Goal: Transaction & Acquisition: Book appointment/travel/reservation

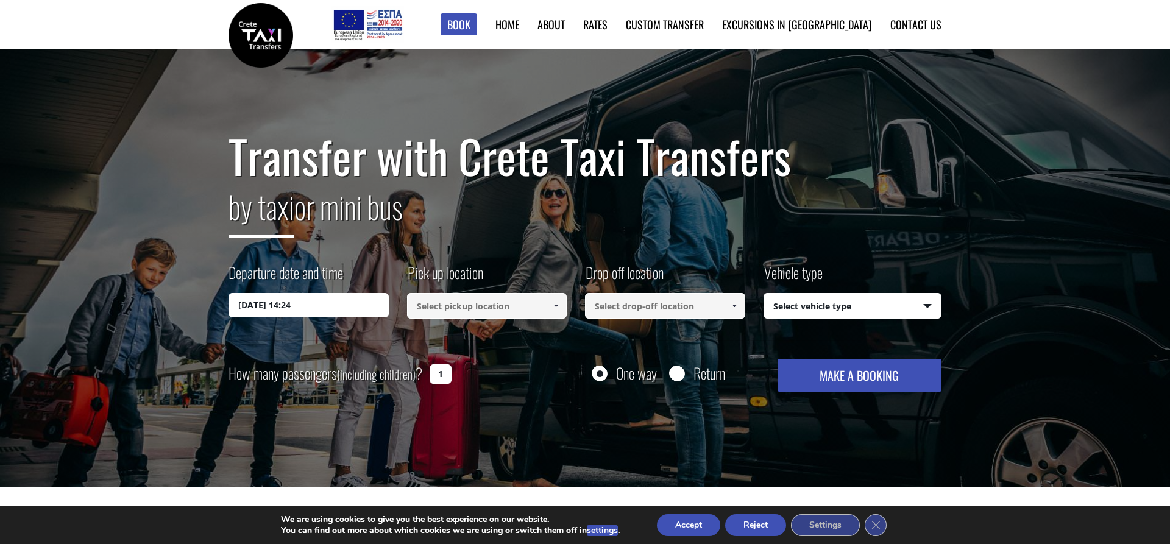
click at [696, 525] on button "Accept" at bounding box center [688, 525] width 63 height 22
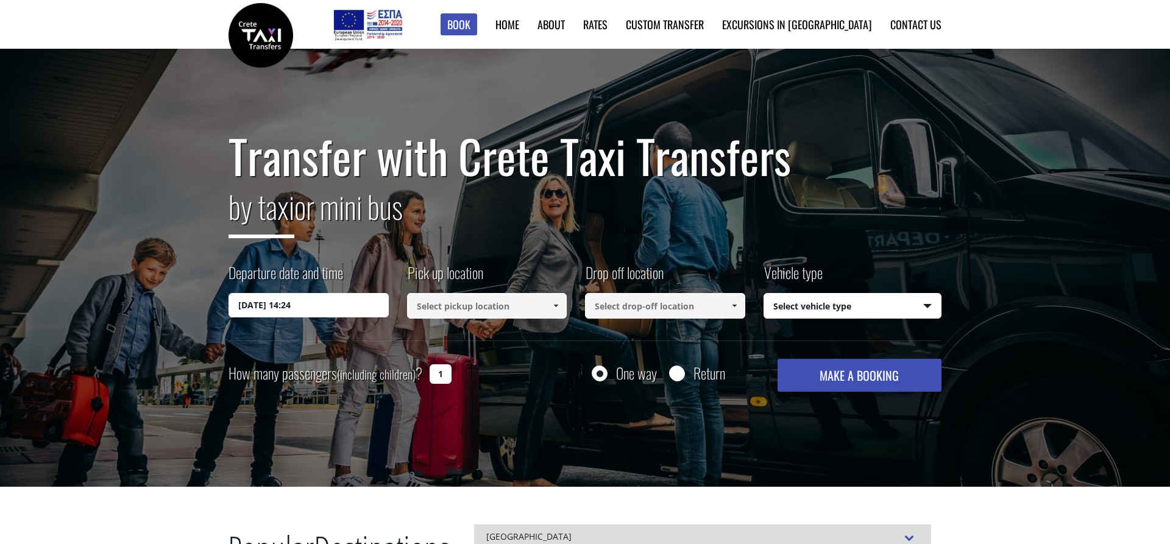
click at [333, 309] on input "25/09/2025 14:24" at bounding box center [309, 305] width 160 height 24
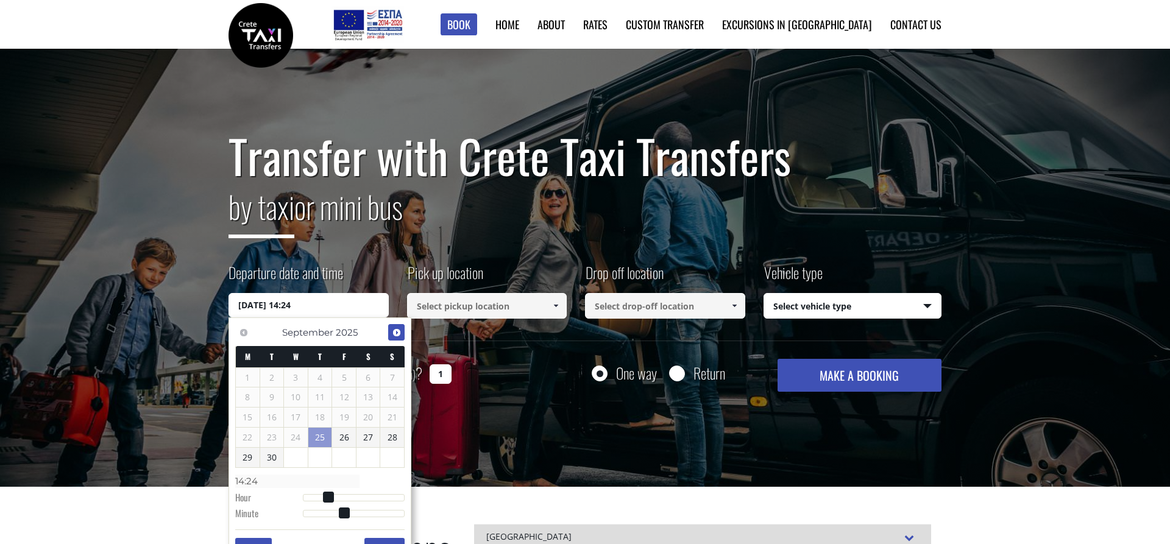
click at [396, 334] on span "Next" at bounding box center [397, 333] width 10 height 10
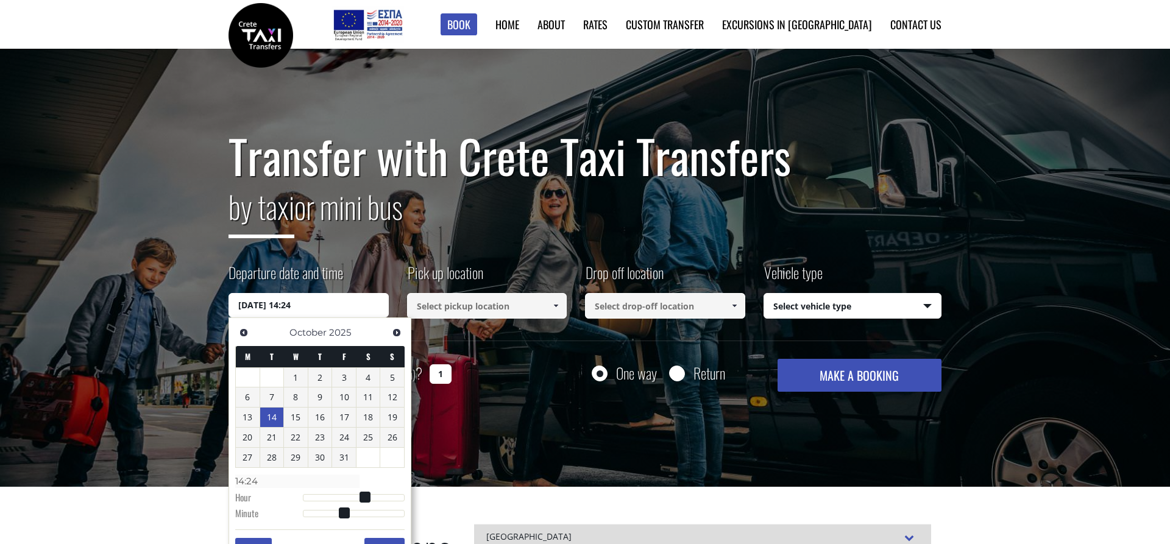
click at [273, 419] on link "14" at bounding box center [272, 418] width 24 height 20
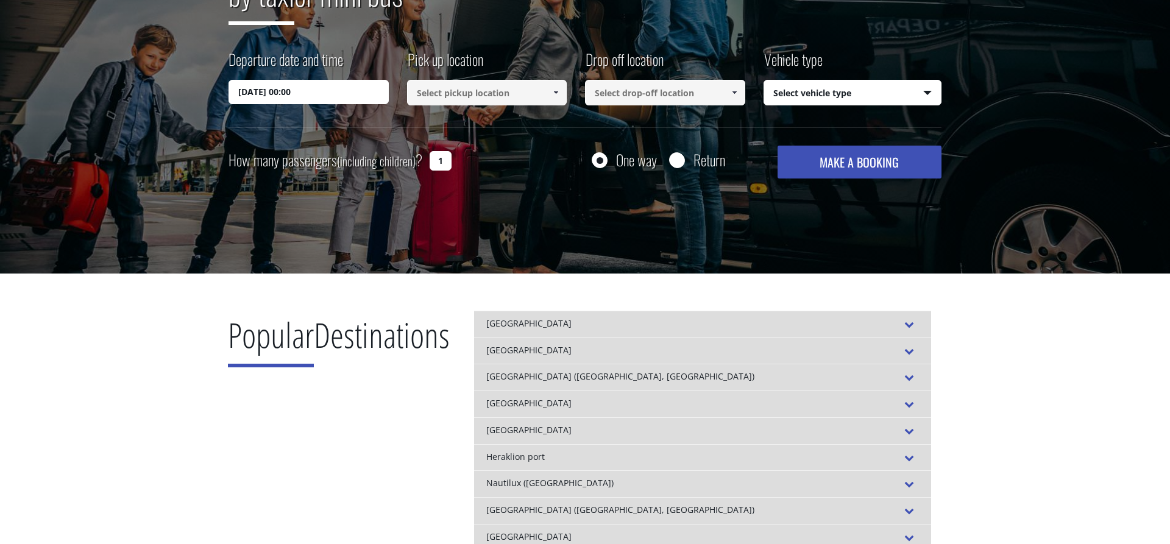
scroll to position [227, 0]
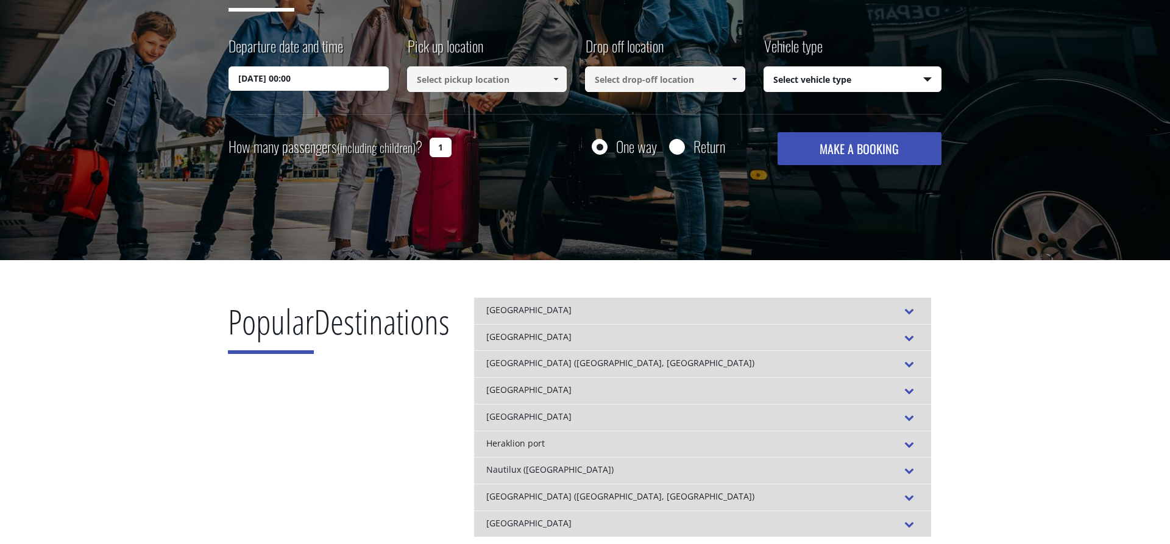
click at [336, 81] on input "14/10/2025 00:00" at bounding box center [309, 78] width 160 height 24
click at [313, 79] on input "14/10/2025 00:00" at bounding box center [309, 78] width 160 height 24
click at [280, 77] on input "14/10/2025 00:00" at bounding box center [309, 78] width 160 height 24
click at [296, 82] on input "14/10/2025 00:00" at bounding box center [309, 78] width 160 height 24
click at [313, 80] on input "14/10/2025 00:00" at bounding box center [309, 78] width 160 height 24
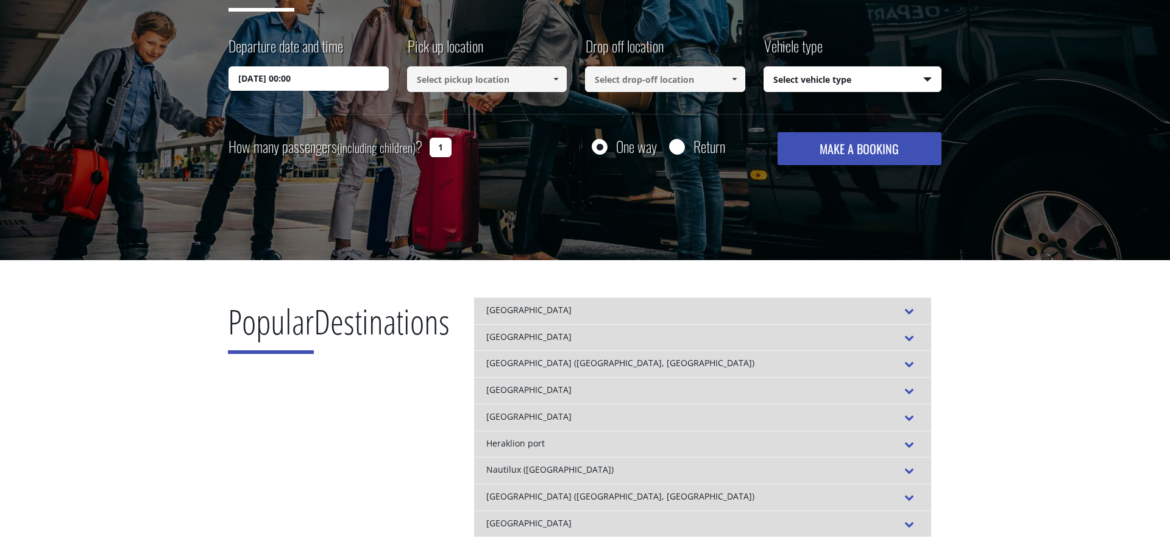
click at [297, 90] on input "14/10/2025 00:00" at bounding box center [309, 78] width 160 height 24
click at [244, 93] on div "Departure date and time 14/10/2025 00:00 Pick up location Select pickup locatio…" at bounding box center [585, 74] width 713 height 79
click at [240, 79] on input "14/10/2025 00:00" at bounding box center [309, 78] width 160 height 24
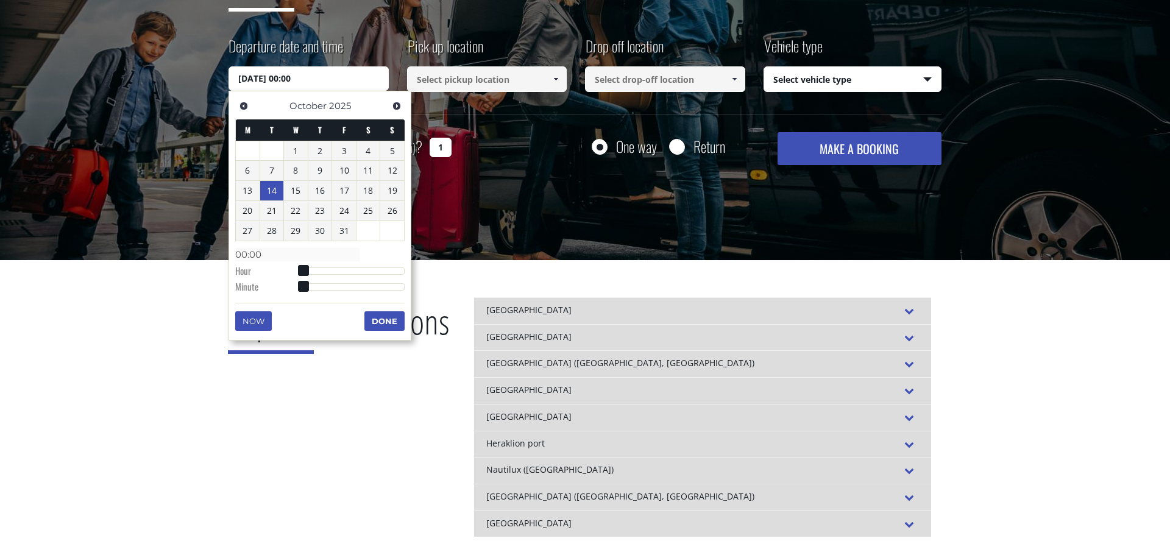
click at [240, 79] on input "14/10/2025 00:00" at bounding box center [309, 78] width 160 height 24
type input "14/10/2025 01:00"
type input "01:00"
type input "14/10/2025 02:00"
type input "02:00"
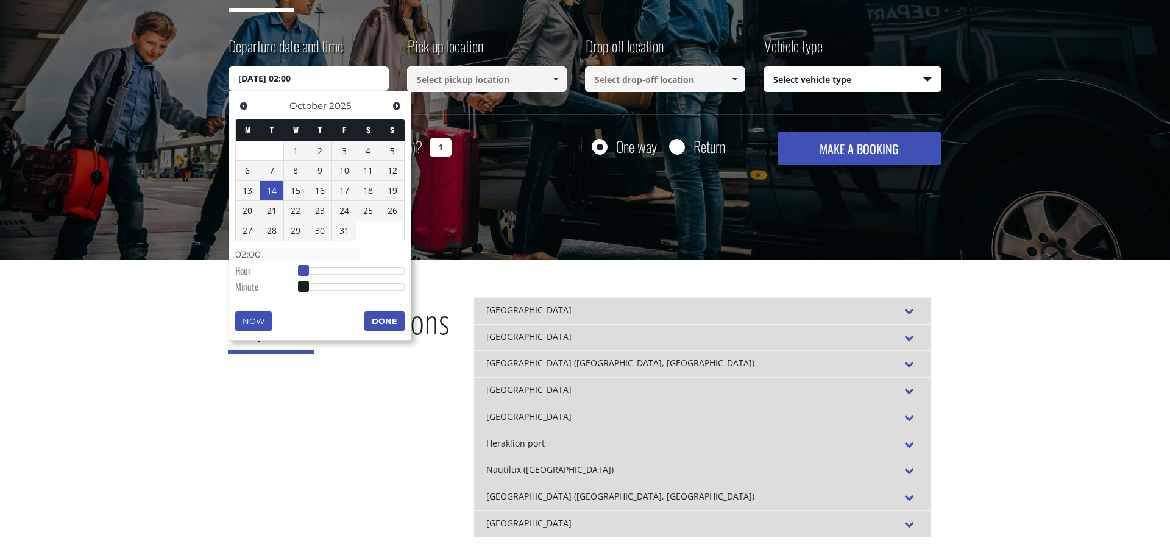
type input "14/10/2025 03:00"
type input "03:00"
type input "14/10/2025 04:00"
type input "04:00"
type input "14/10/2025 05:00"
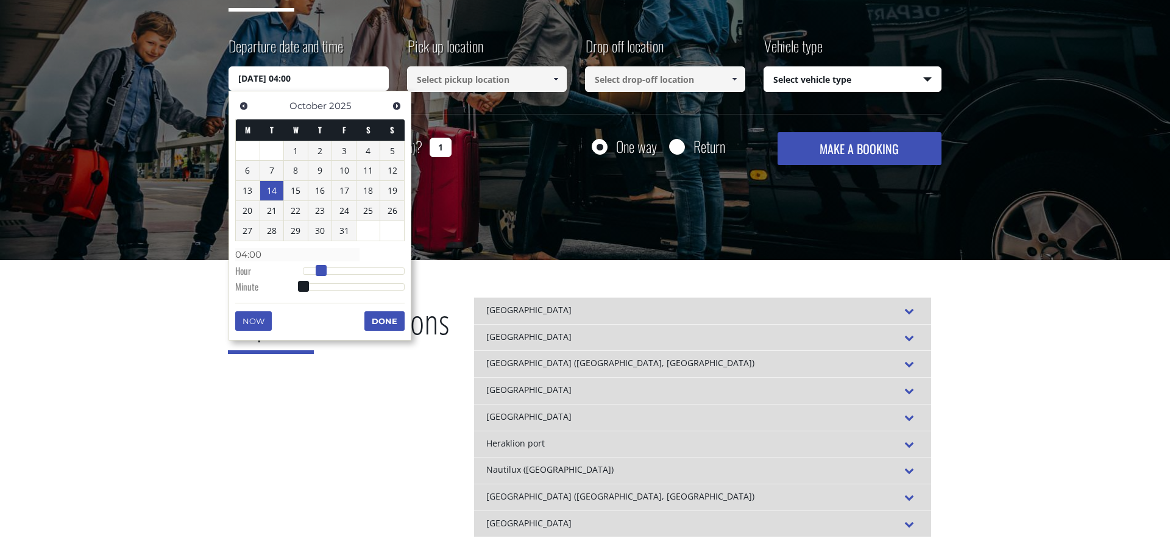
type input "05:00"
type input "14/10/2025 06:00"
type input "06:00"
type input "14/10/2025 07:00"
type input "07:00"
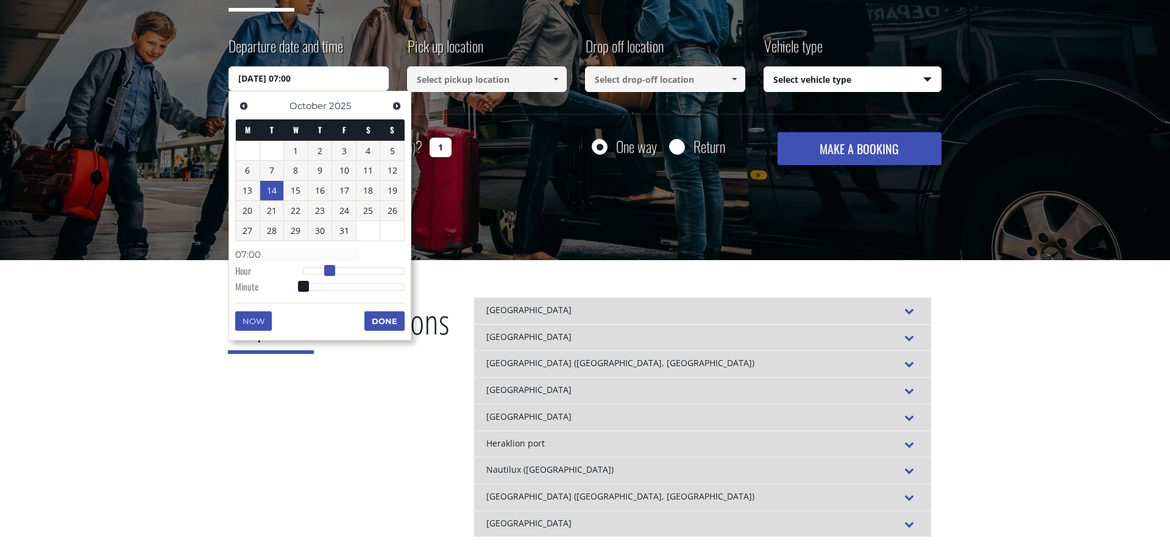
type input "14/10/2025 08:00"
type input "08:00"
type input "14/10/2025 09:00"
type input "09:00"
type input "14/10/2025 10:00"
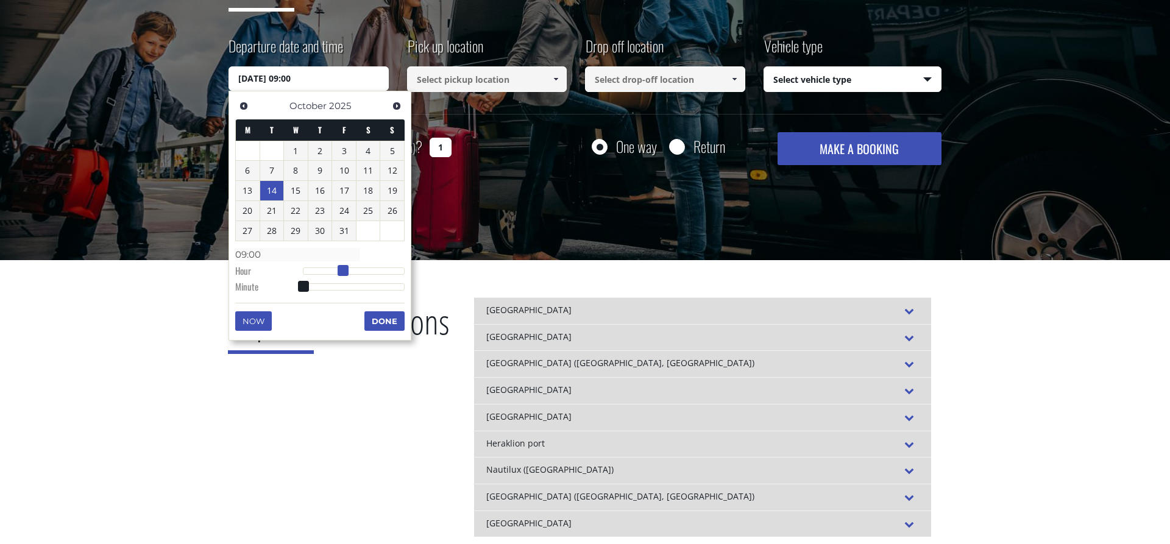
type input "10:00"
type input "14/10/2025 11:00"
type input "11:00"
type input "14/10/2025 12:00"
type input "12:00"
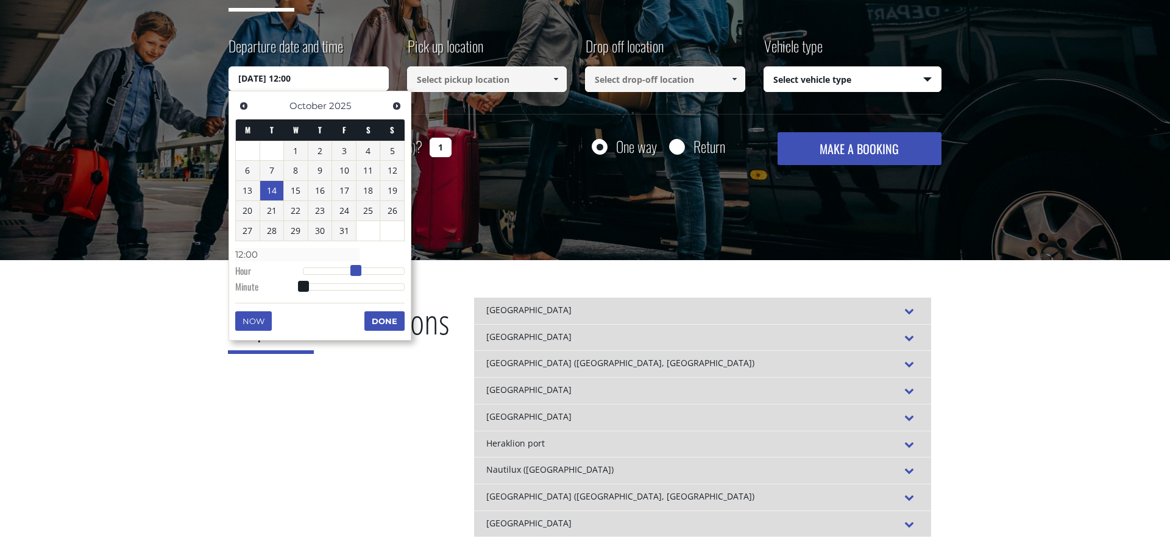
type input "14/10/2025 13:00"
type input "13:00"
type input "14/10/2025 12:00"
type input "12:00"
type input "14/10/2025 11:00"
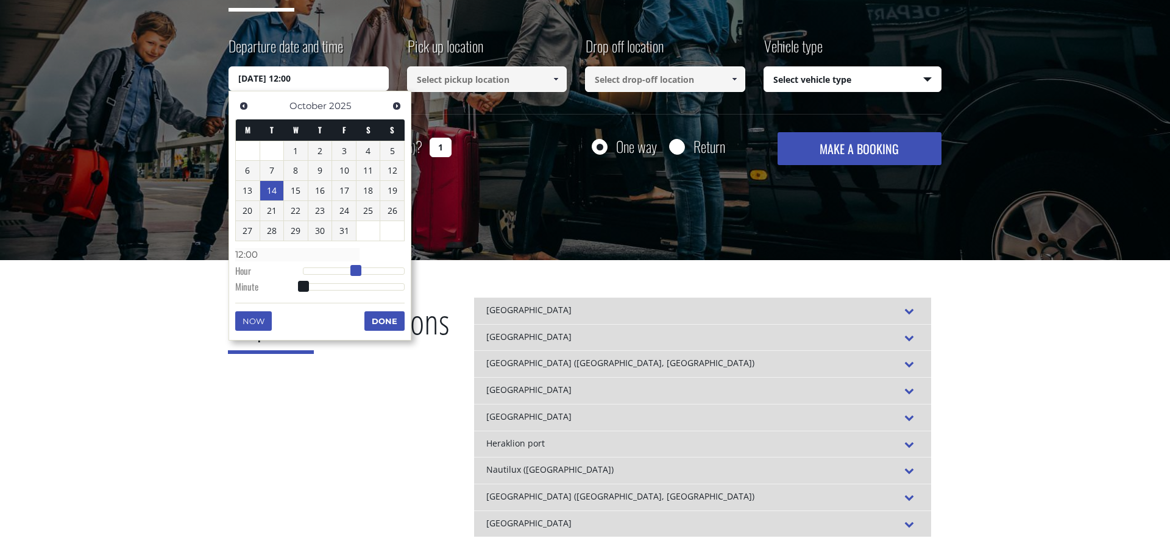
type input "11:00"
type input "14/10/2025 12:00"
type input "12:00"
type input "14/10/2025 13:00"
type input "13:00"
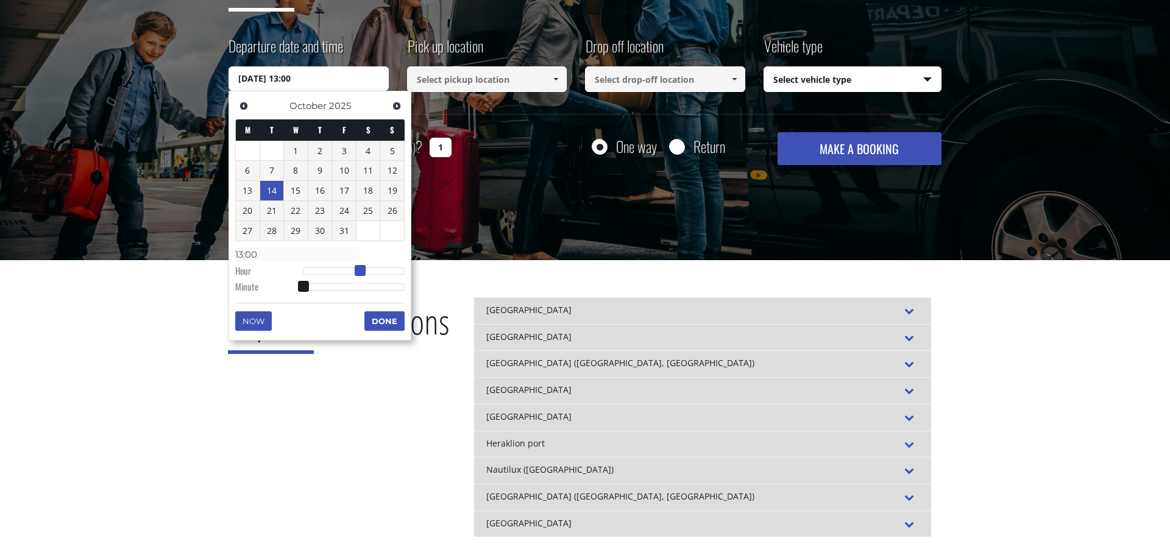
type input "14/10/2025 12:00"
type input "12:00"
drag, startPoint x: 302, startPoint y: 271, endPoint x: 353, endPoint y: 271, distance: 51.2
click at [353, 271] on span at bounding box center [356, 270] width 11 height 11
type input "14/10/2025 12:01"
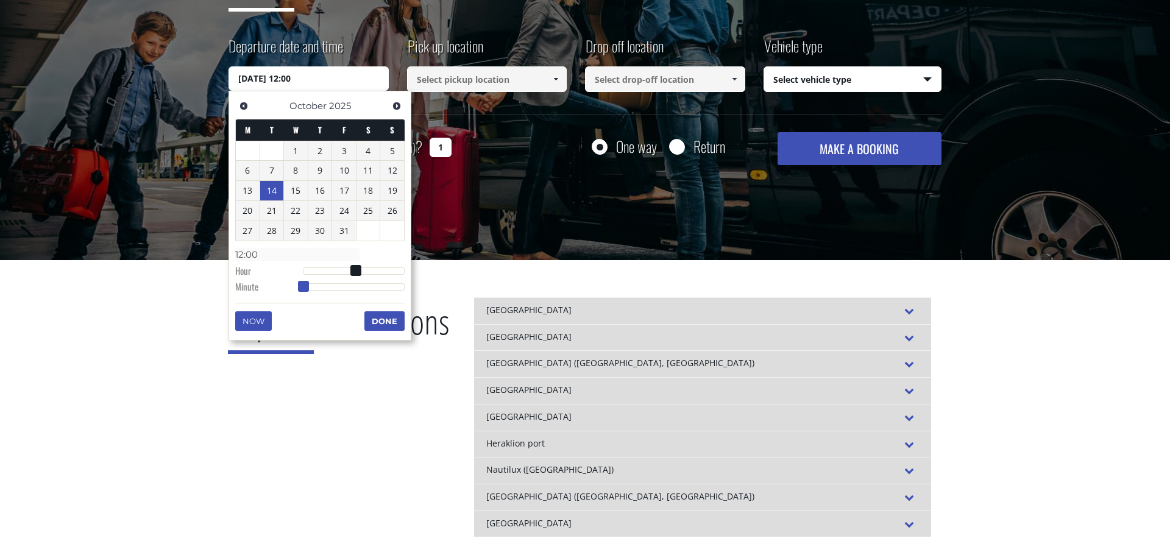
type input "12:01"
type input "14/10/2025 12:03"
type input "12:03"
type input "14/10/2025 12:04"
type input "12:04"
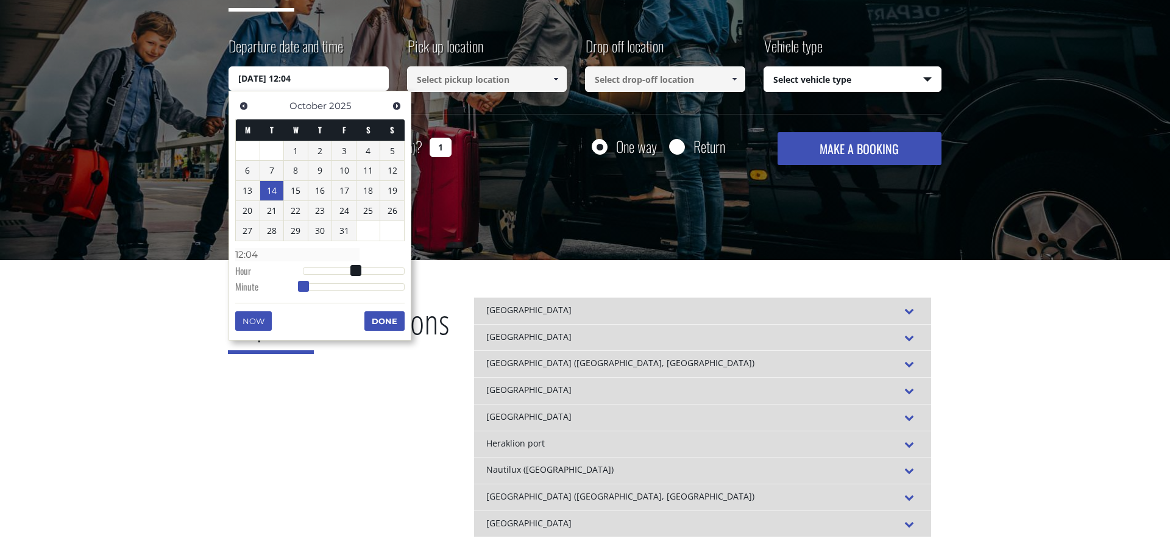
type input "14/10/2025 12:05"
type input "12:05"
type input "14/10/2025 12:06"
type input "12:06"
type input "14/10/2025 12:07"
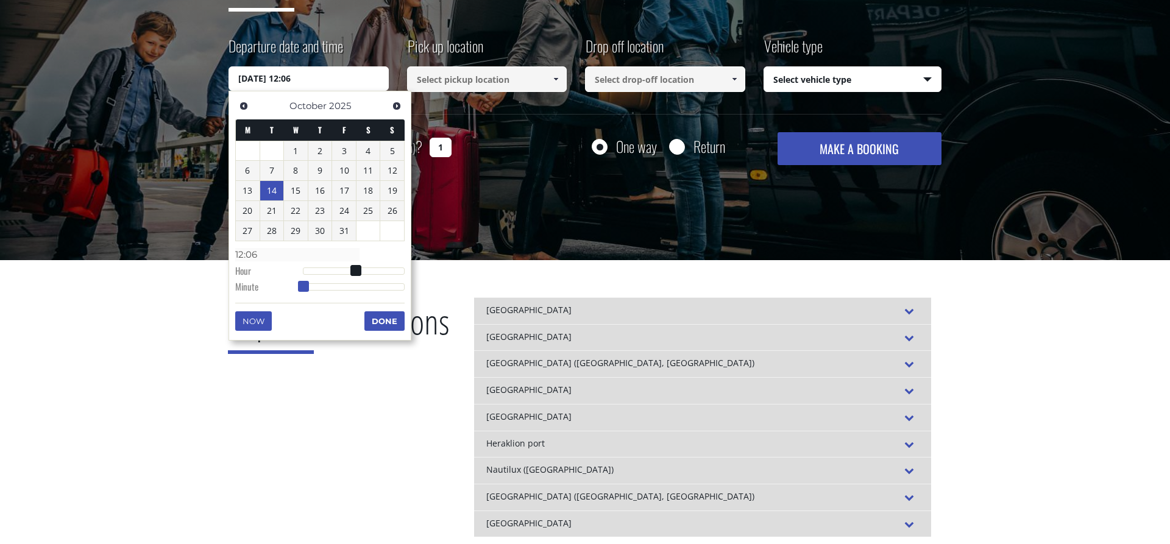
type input "12:07"
type input "14/10/2025 12:08"
type input "12:08"
type input "14/10/2025 12:09"
type input "12:09"
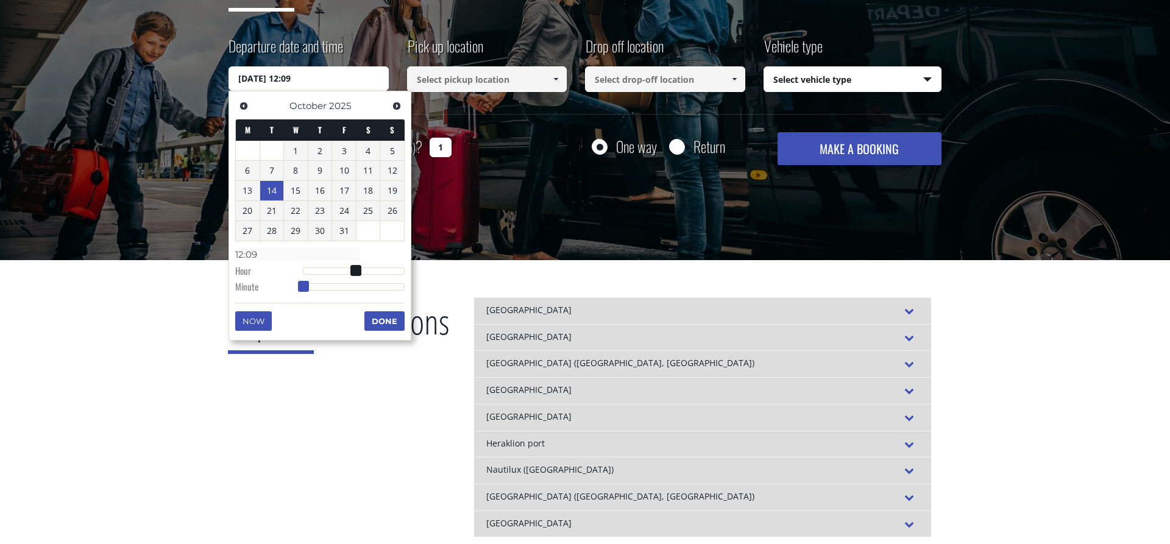
type input "14/10/2025 12:10"
type input "12:10"
type input "14/10/2025 12:11"
type input "12:11"
type input "14/10/2025 12:12"
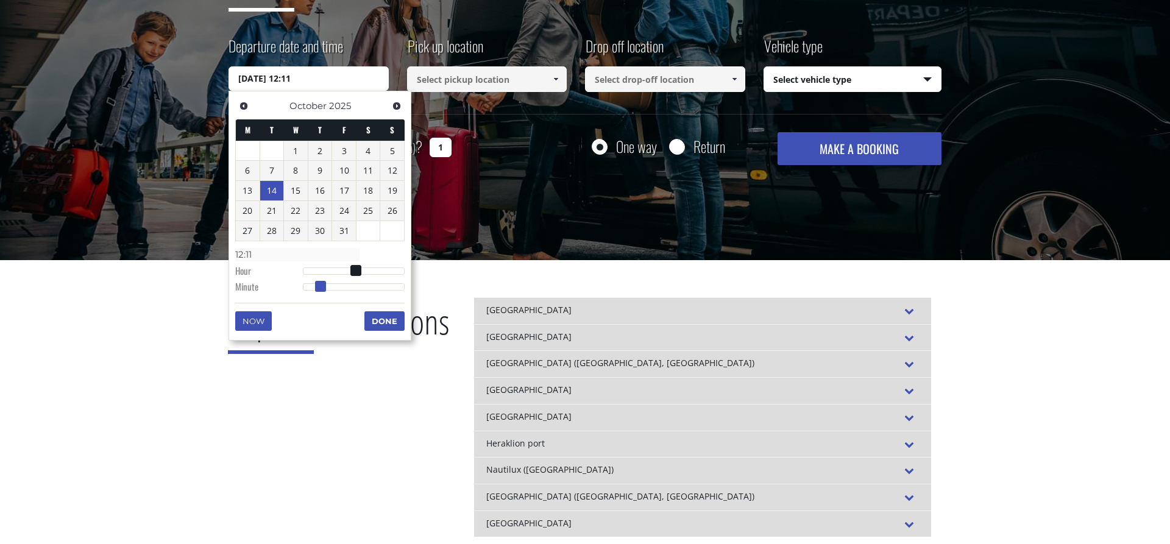
type input "12:12"
type input "14/10/2025 12:13"
type input "12:13"
type input "14/10/2025 12:14"
type input "12:14"
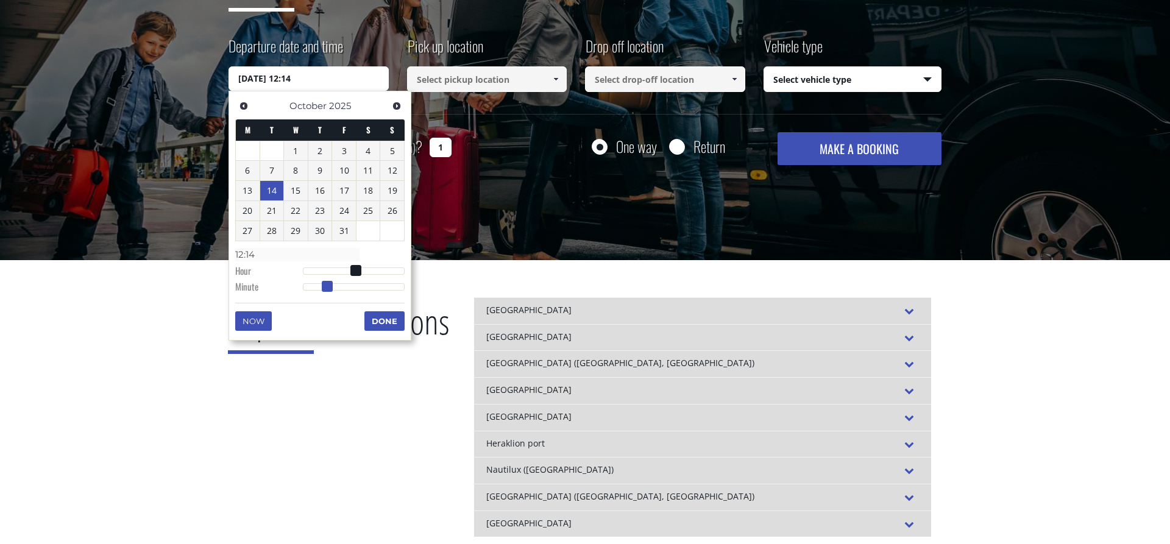
type input "14/10/2025 12:15"
type input "12:15"
type input "14/10/2025 12:16"
type input "12:16"
type input "14/10/2025 12:15"
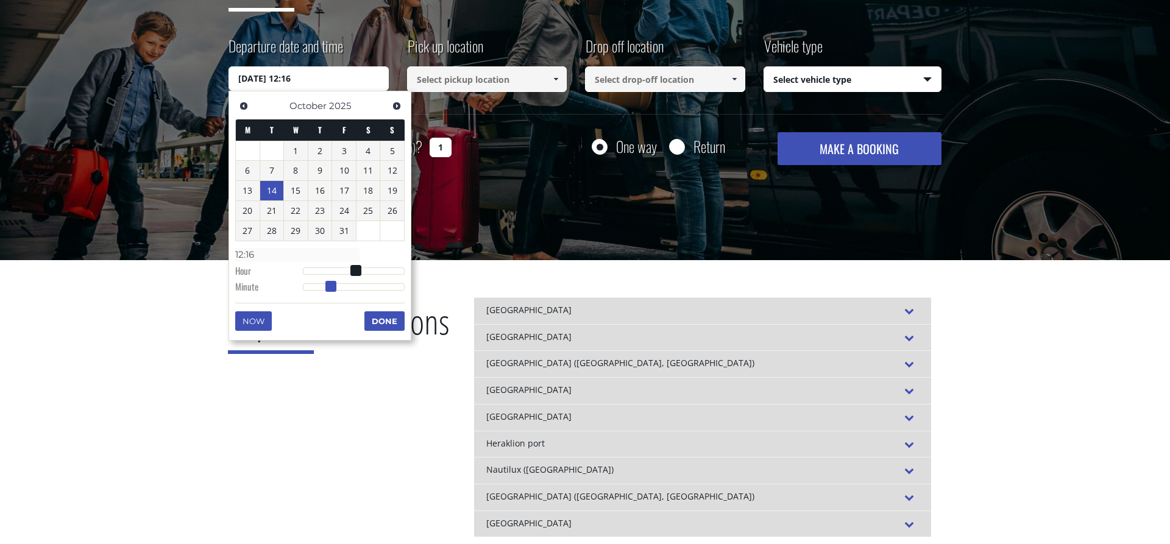
type input "12:15"
drag, startPoint x: 308, startPoint y: 288, endPoint x: 332, endPoint y: 291, distance: 24.7
click at [332, 291] on span at bounding box center [329, 286] width 11 height 11
click at [383, 323] on button "Done" at bounding box center [385, 322] width 40 height 20
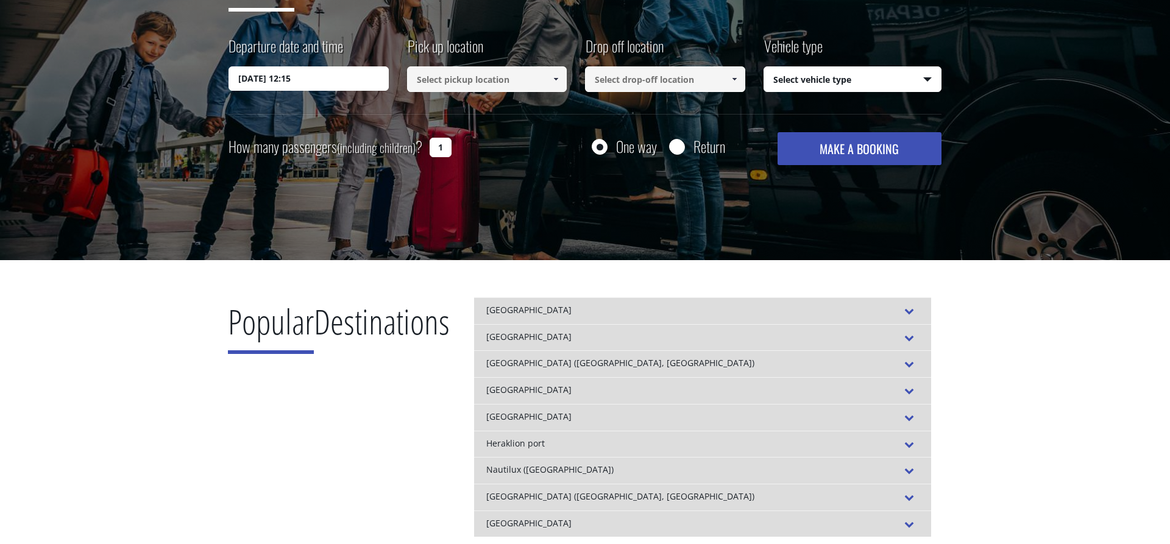
click at [515, 86] on input at bounding box center [487, 79] width 160 height 26
click at [560, 83] on span at bounding box center [556, 79] width 10 height 10
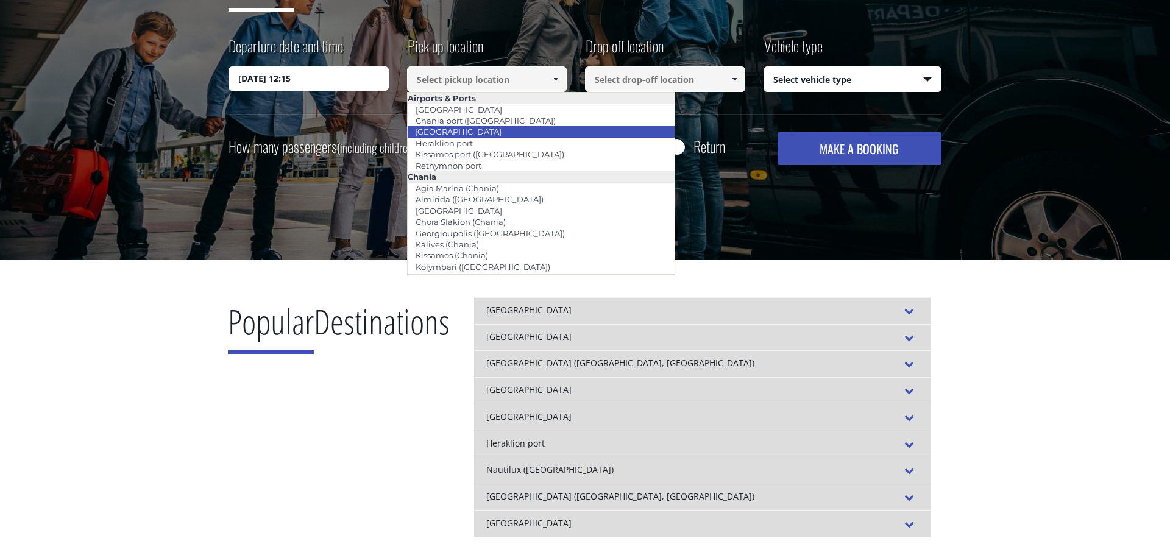
click at [484, 131] on link "[GEOGRAPHIC_DATA]" at bounding box center [458, 131] width 102 height 17
type input "[GEOGRAPHIC_DATA]"
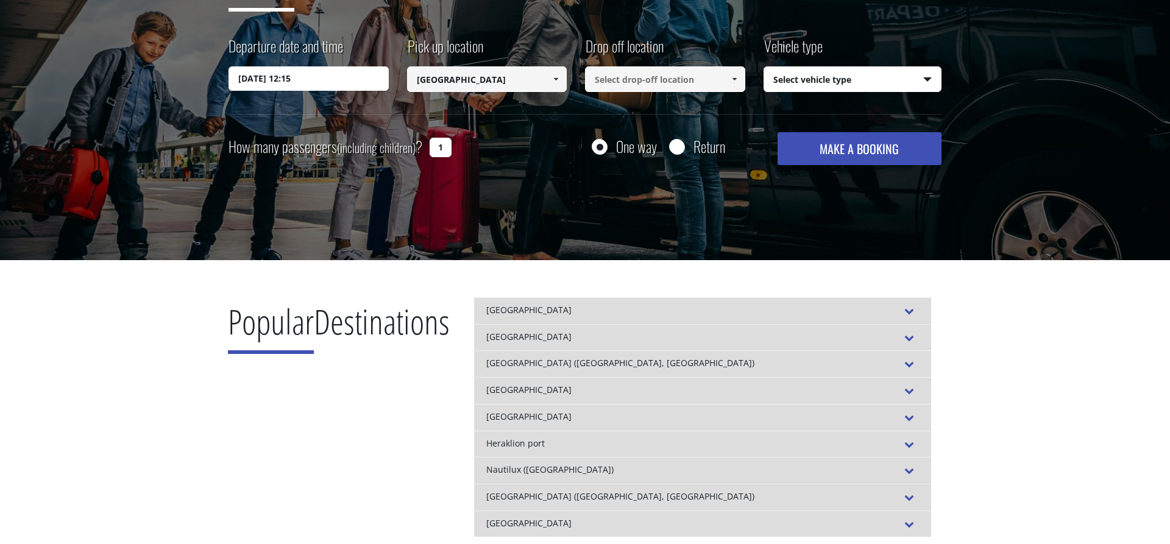
click at [735, 80] on span at bounding box center [735, 79] width 10 height 10
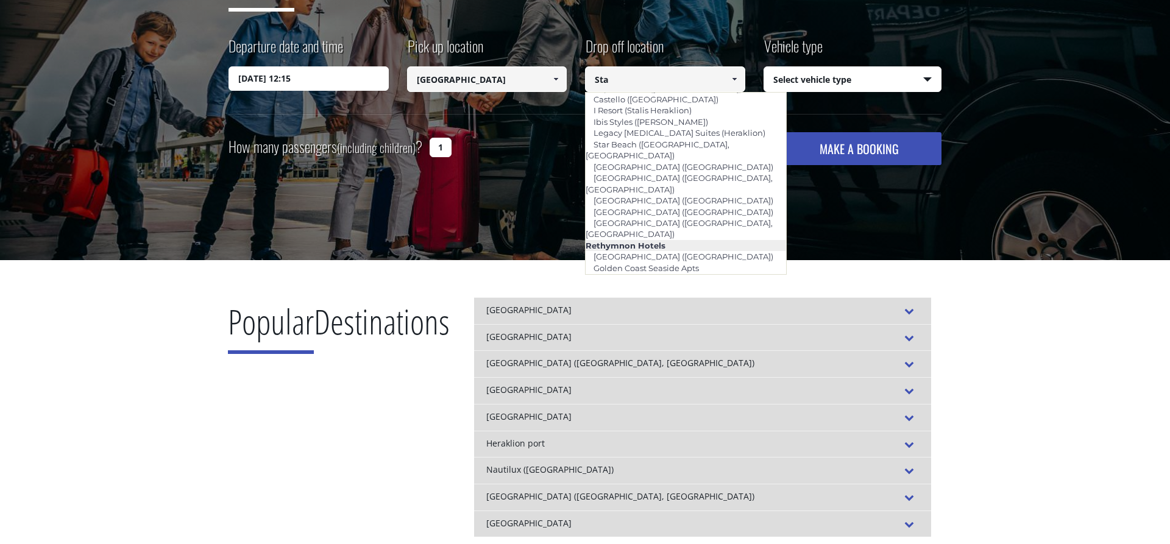
scroll to position [0, 0]
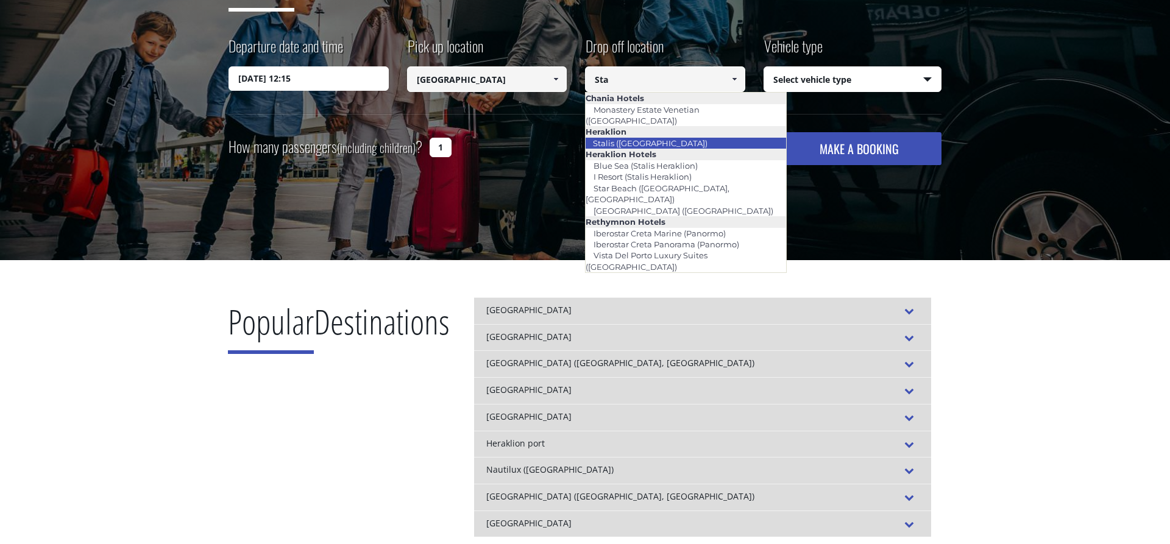
click at [616, 135] on link "Stalis ([GEOGRAPHIC_DATA])" at bounding box center [650, 143] width 130 height 17
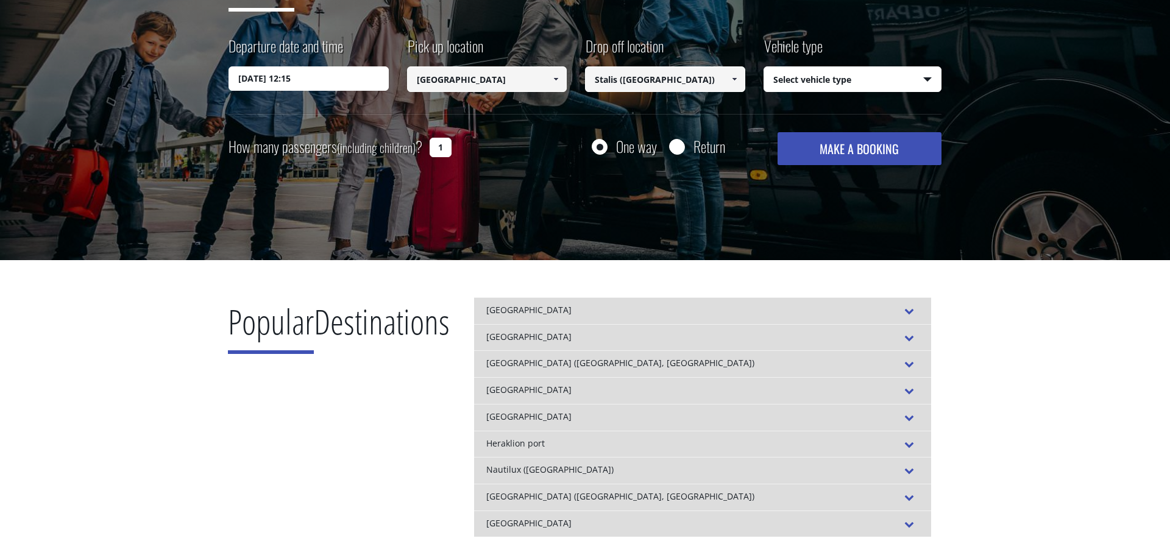
type input "Stalis ([GEOGRAPHIC_DATA])"
click at [764, 67] on select "Select vehicle type Taxi (4 passengers) Mercedes E Class Mini Van (7 passengers…" at bounding box center [852, 80] width 177 height 26
select select "540"
click option "Taxi (4 passengers) Mercedes E Class" at bounding box center [0, 0] width 0 height 0
click at [673, 145] on input "Return" at bounding box center [676, 147] width 15 height 15
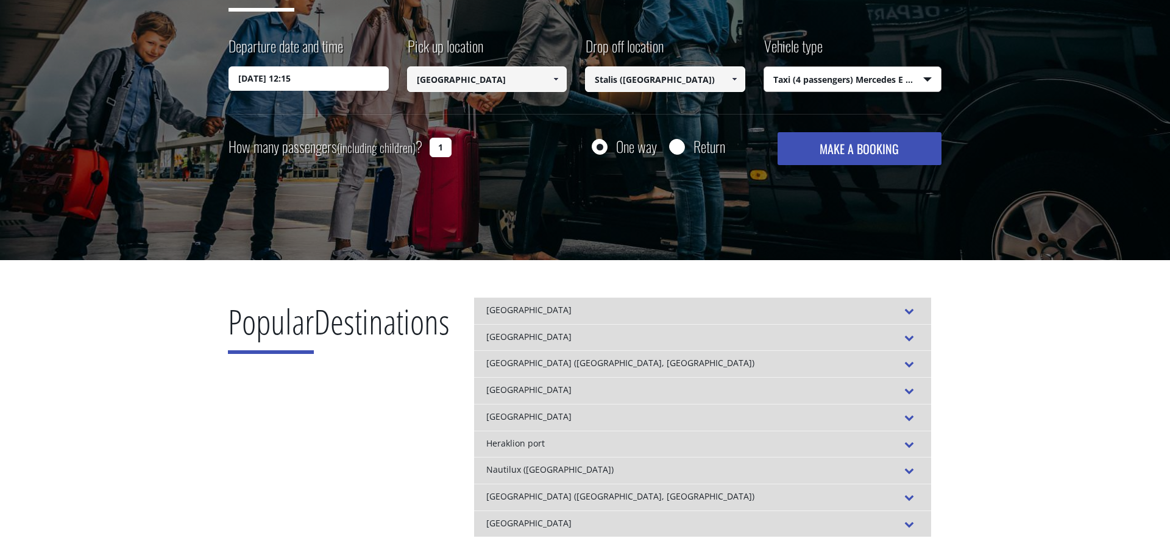
radio input "true"
type input "Stalis ([GEOGRAPHIC_DATA])"
type input "[GEOGRAPHIC_DATA]"
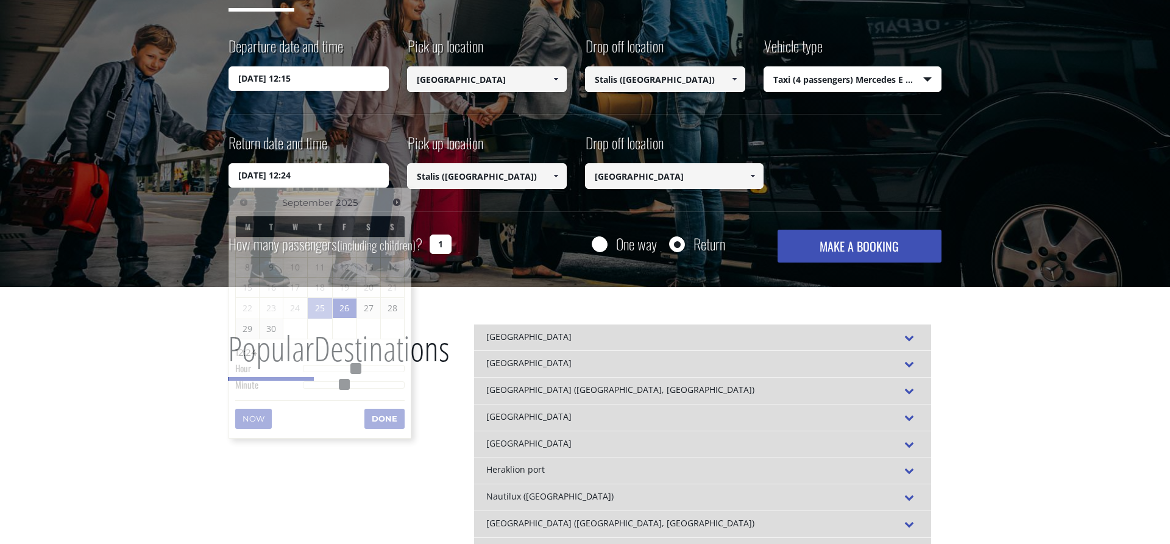
click at [329, 177] on input "26/09/2025 12:24" at bounding box center [309, 175] width 160 height 24
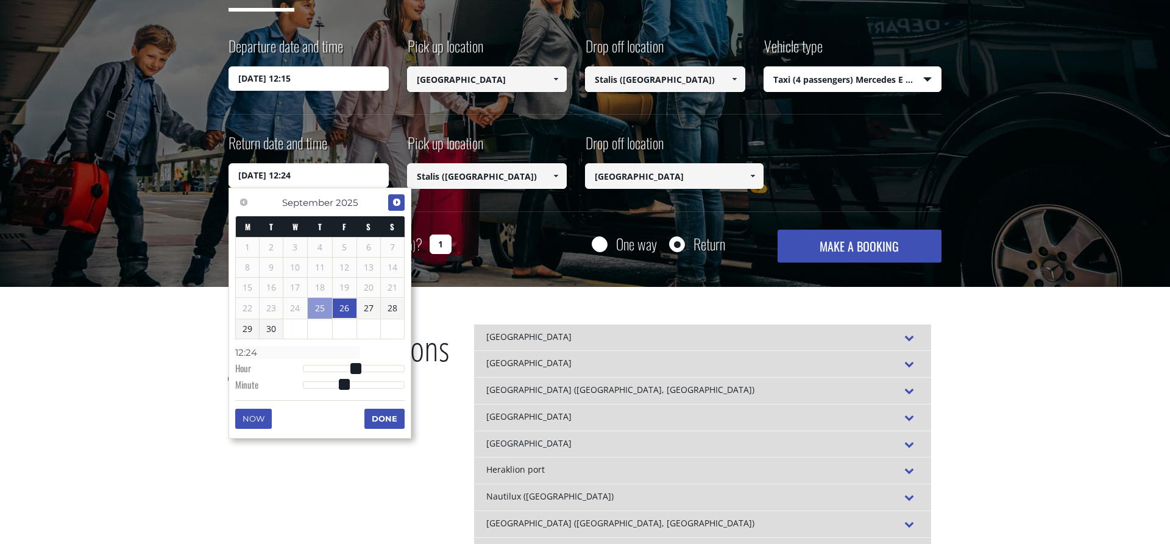
click at [397, 202] on span "Next" at bounding box center [397, 203] width 10 height 10
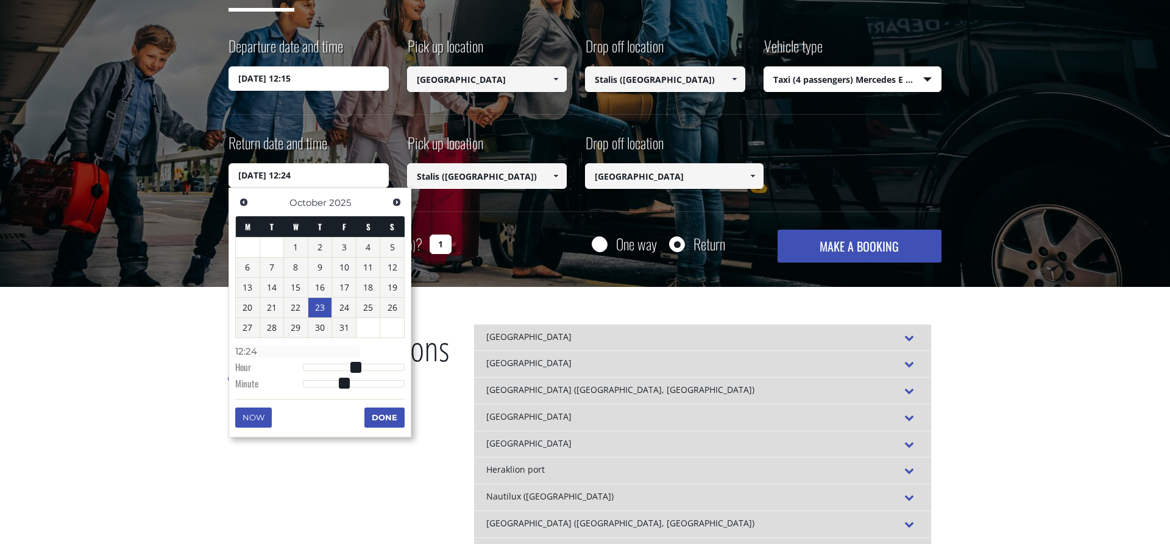
click at [321, 305] on link "23" at bounding box center [320, 308] width 24 height 20
drag, startPoint x: 354, startPoint y: 362, endPoint x: 368, endPoint y: 363, distance: 14.7
click at [368, 363] on dl "Time 12:24 Hour Minute Second Millisecond Microsecond Time Zone -1200 -1100 -10…" at bounding box center [319, 367] width 169 height 52
type input "23/10/2025 16:24"
type input "16:24"
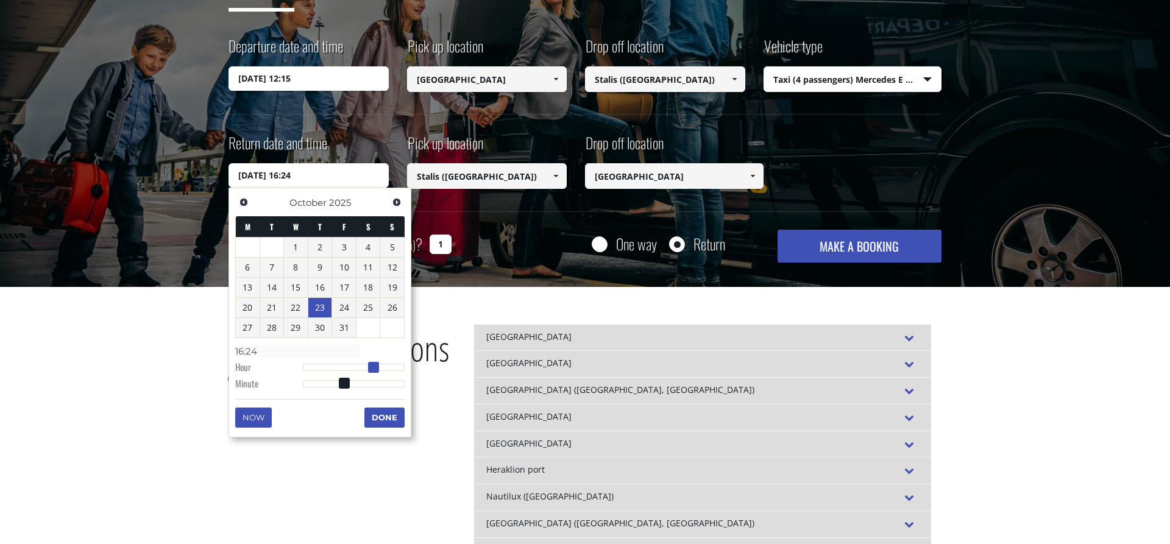
click at [375, 368] on div at bounding box center [354, 367] width 102 height 7
type input "23/10/2025 11:24"
type input "11:24"
click at [354, 368] on div at bounding box center [354, 367] width 102 height 7
type input "23/10/2025 12:24"
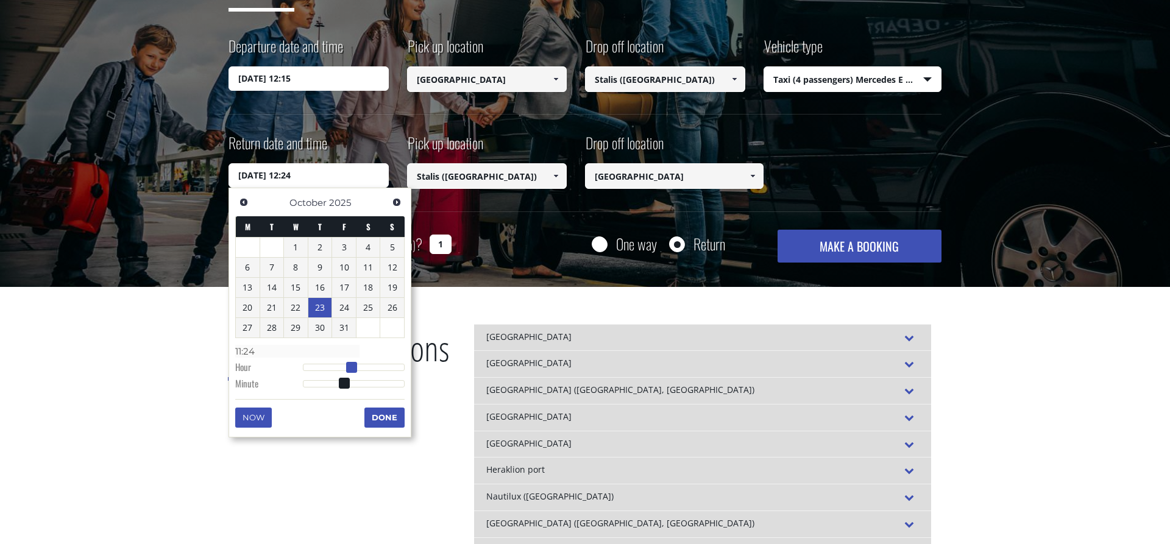
type input "12:24"
type input "23/10/2025 13:24"
type input "13:24"
type input "23/10/2025 14:24"
type input "14:24"
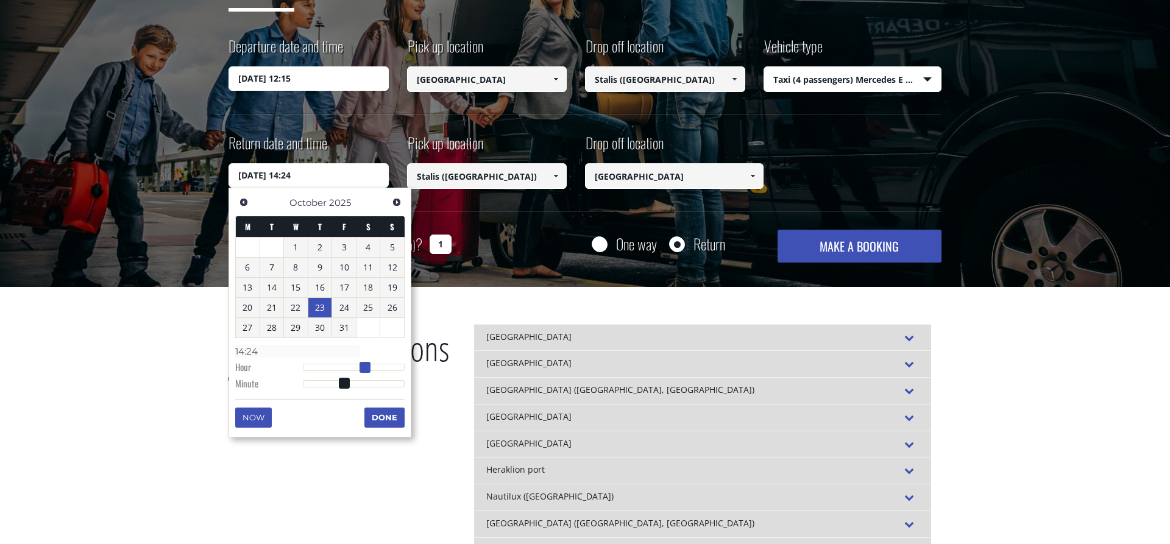
type input "23/10/2025 15:24"
type input "15:24"
type input "23/10/2025 16:24"
type input "16:24"
type input "23/10/2025 15:24"
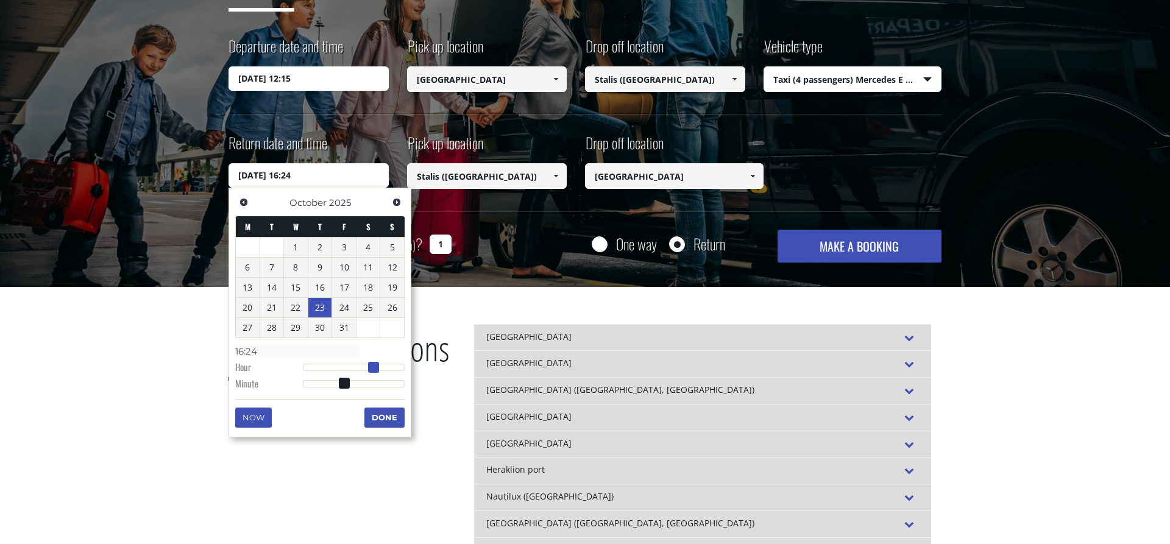
type input "15:24"
type input "23/10/2025 14:24"
type input "14:24"
type input "23/10/2025 15:24"
type input "15:24"
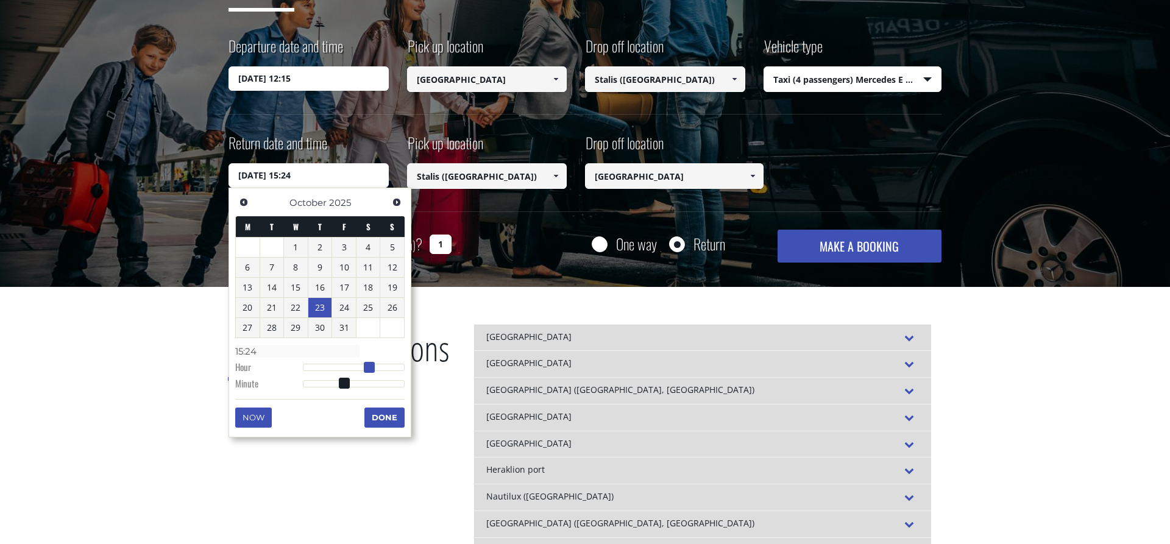
type input "23/10/2025 16:24"
type input "16:24"
type input "23/10/2025 17:24"
type input "17:24"
type input "23/10/2025 16:24"
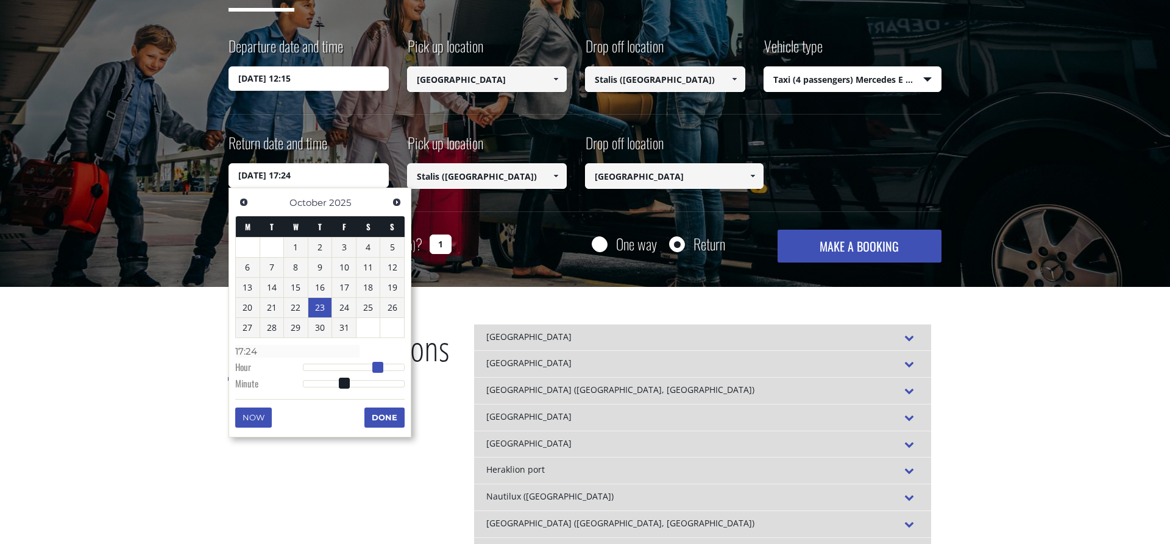
type input "16:24"
type input "23/10/2025 17:24"
type input "17:24"
type input "23/10/2025 16:24"
type input "16:24"
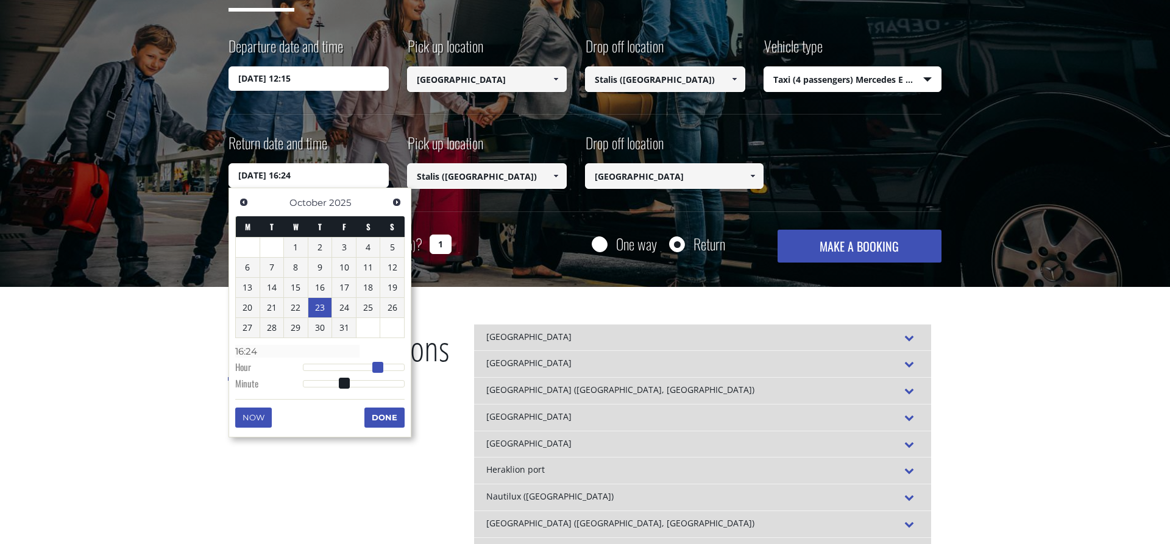
type input "23/10/2025 15:24"
type input "15:24"
drag, startPoint x: 349, startPoint y: 368, endPoint x: 367, endPoint y: 368, distance: 17.7
click at [367, 368] on span at bounding box center [369, 367] width 11 height 11
type input "23/10/2025 15:23"
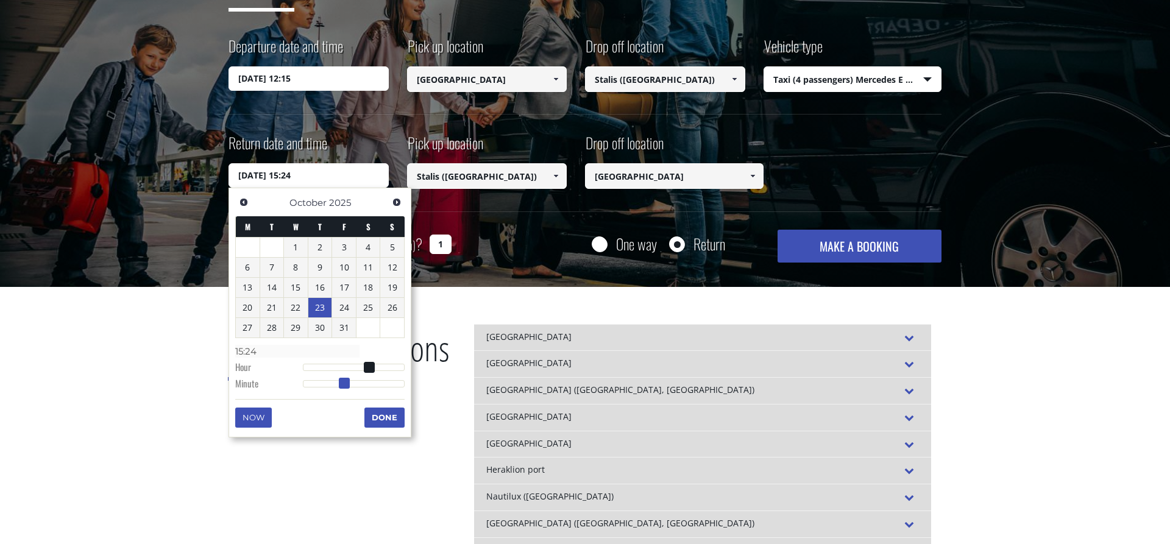
type input "15:23"
type input "23/10/2025 15:22"
type input "15:22"
type input "23/10/2025 15:21"
type input "15:21"
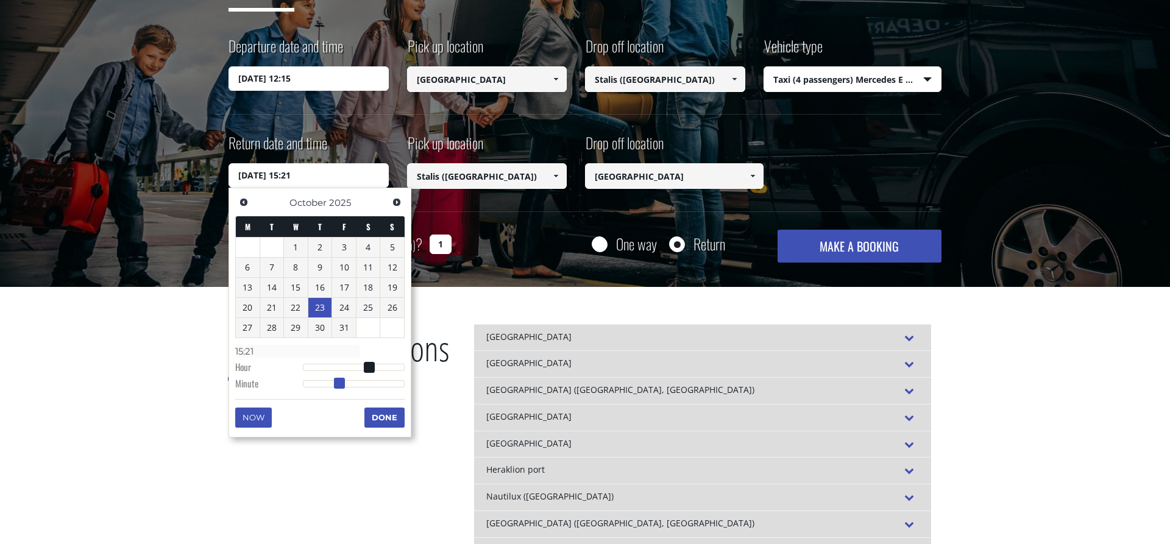
type input "23/10/2025 15:20"
type input "15:20"
type input "23/10/2025 15:18"
type input "15:18"
type input "23/10/2025 15:17"
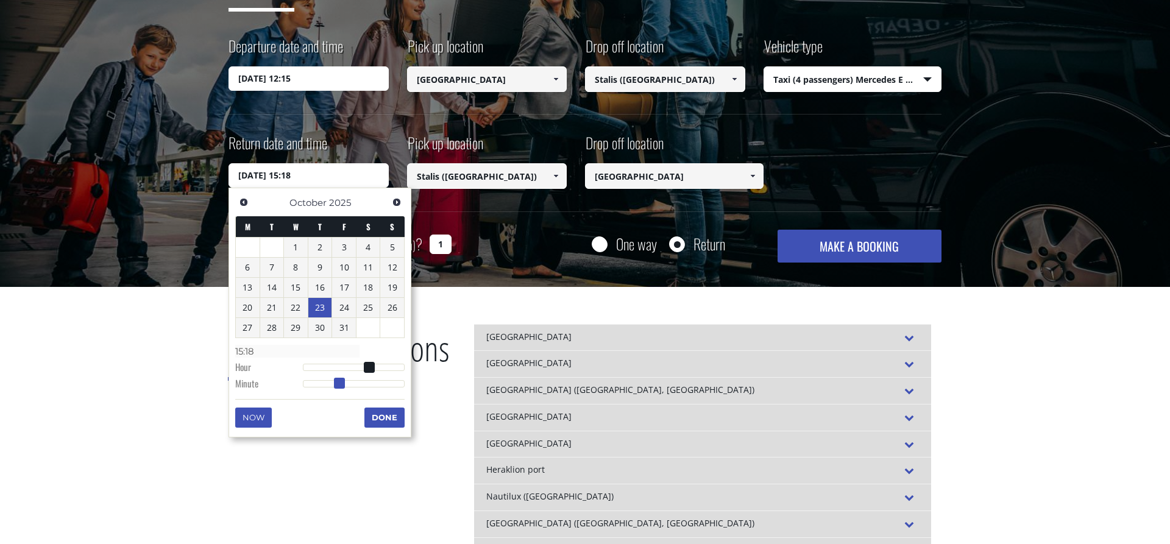
type input "15:17"
type input "23/10/2025 15:16"
type input "15:16"
type input "23/10/2025 15:15"
type input "15:15"
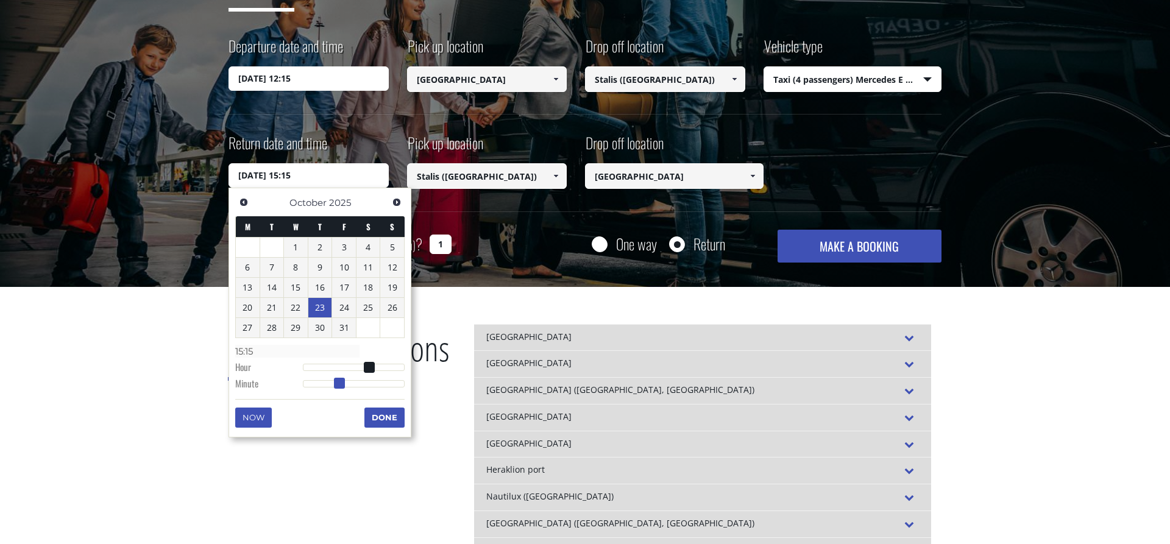
type input "23/10/2025 15:14"
type input "15:14"
type input "23/10/2025 15:13"
type input "15:13"
type input "23/10/2025 15:12"
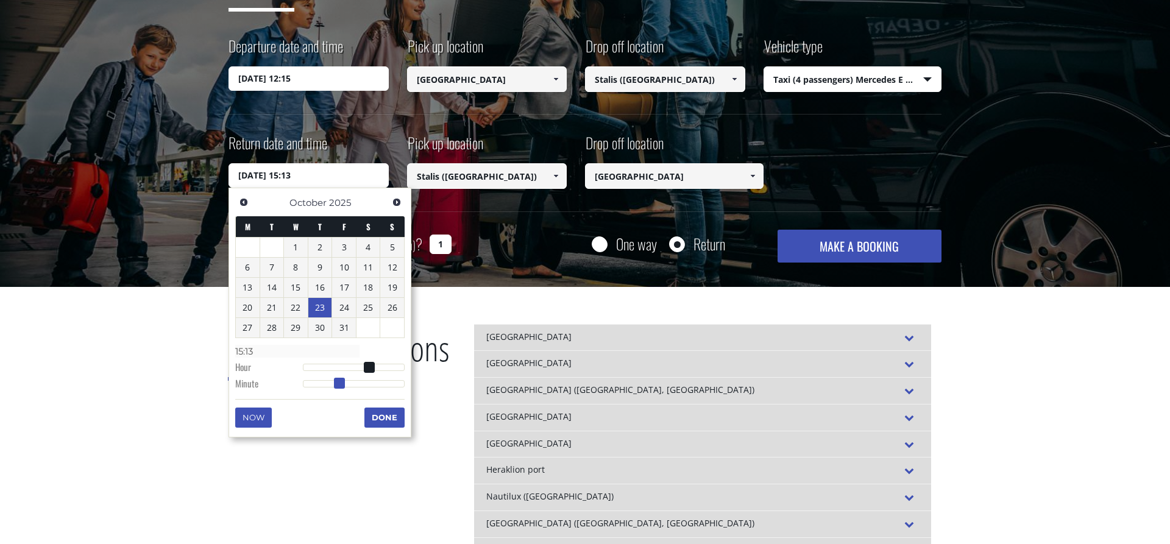
type input "15:12"
type input "23/10/2025 15:11"
type input "15:11"
type input "23/10/2025 15:10"
type input "15:10"
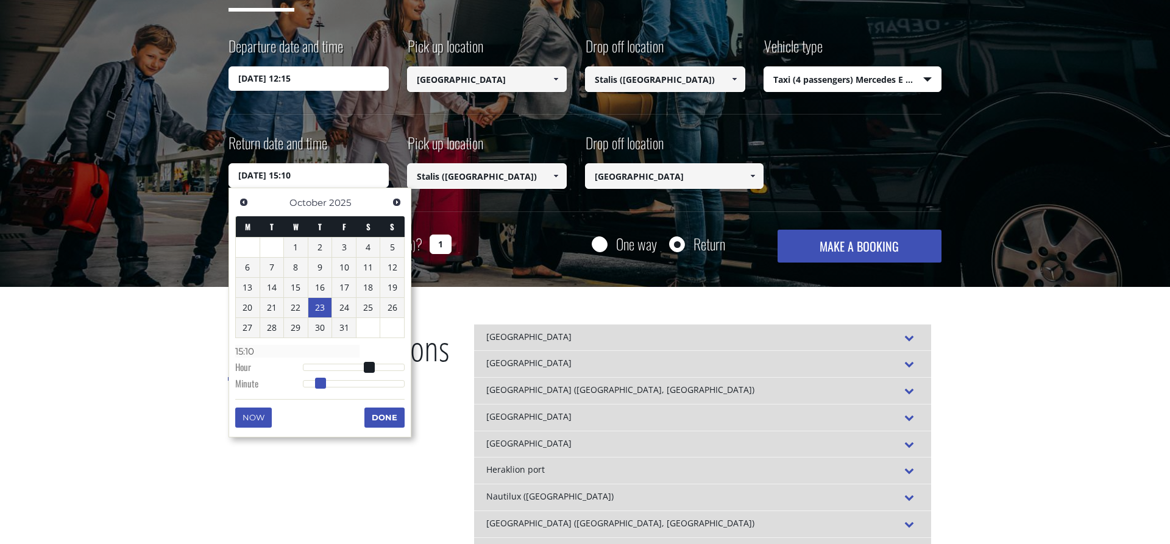
type input "23/10/2025 15:09"
type input "15:09"
type input "23/10/2025 15:08"
type input "15:08"
type input "23/10/2025 15:07"
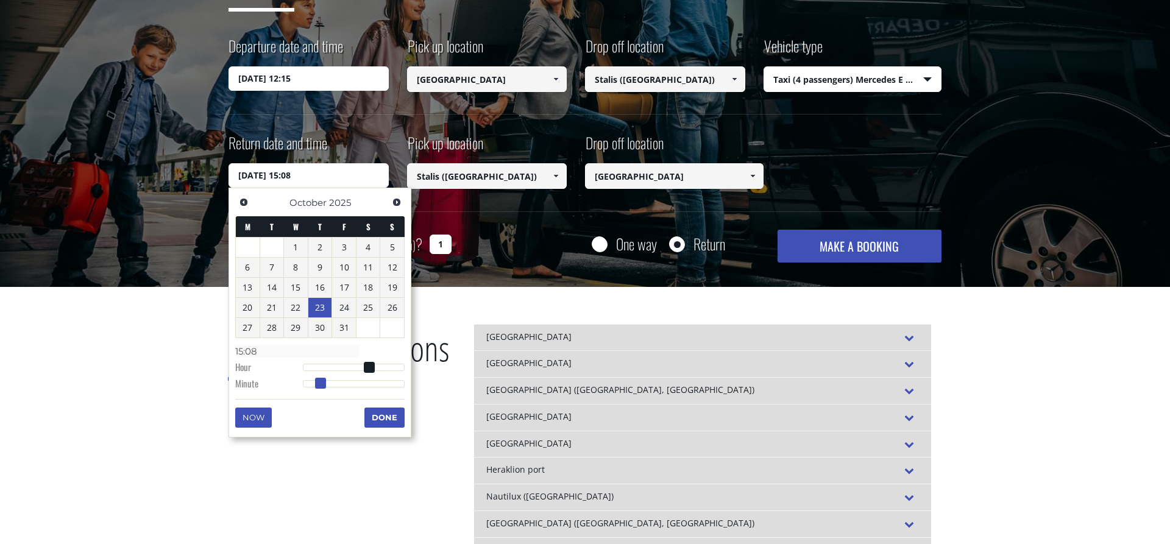
type input "15:07"
type input "23/10/2025 15:06"
type input "15:06"
type input "23/10/2025 15:05"
type input "15:05"
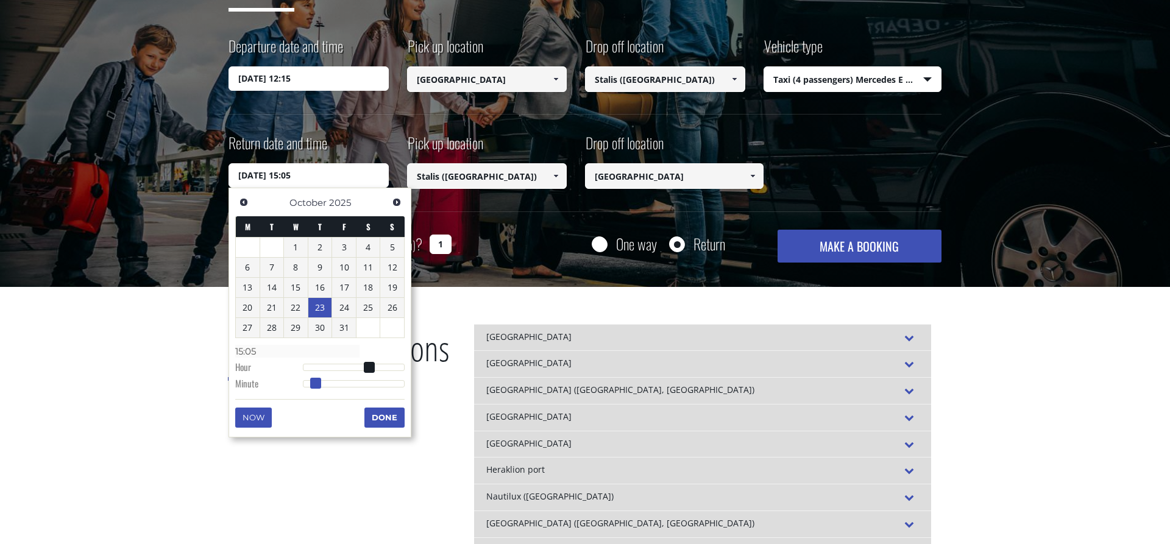
type input "23/10/2025 15:04"
type input "15:04"
type input "23/10/2025 15:03"
type input "15:03"
type input "23/10/2025 15:02"
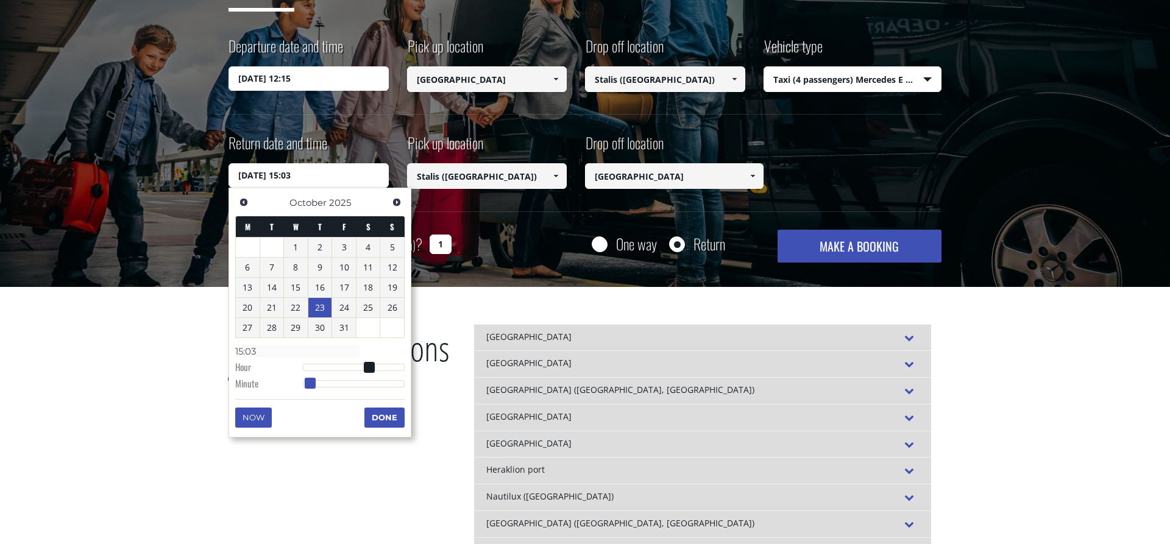
type input "15:02"
type input "23/10/2025 15:01"
type input "15:01"
type input "23/10/2025 15:00"
type input "15:00"
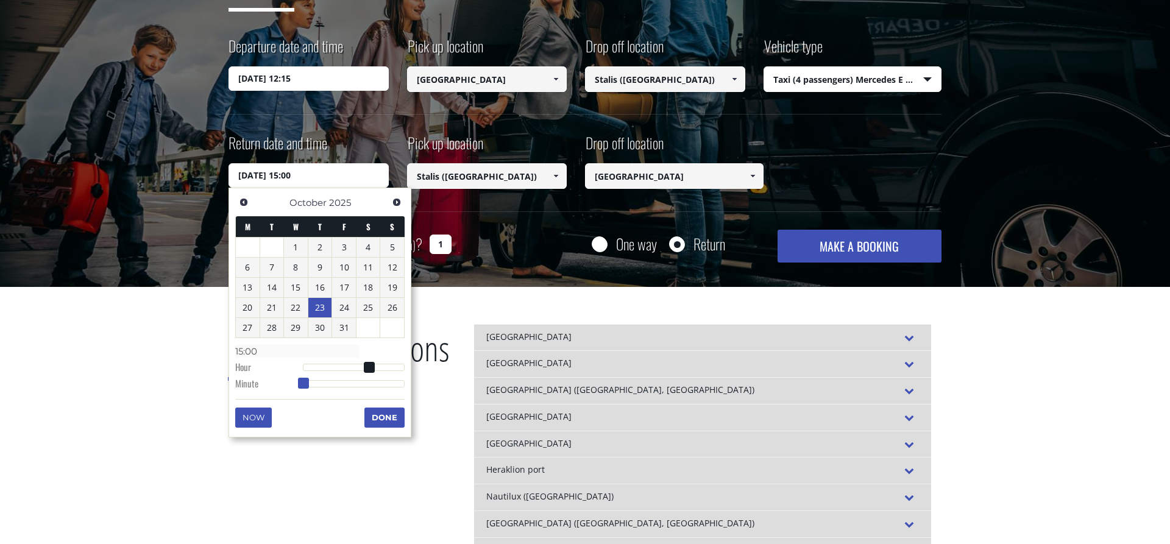
drag, startPoint x: 345, startPoint y: 381, endPoint x: 303, endPoint y: 383, distance: 42.1
click at [303, 383] on span at bounding box center [303, 383] width 11 height 11
click at [393, 418] on button "Done" at bounding box center [385, 418] width 40 height 20
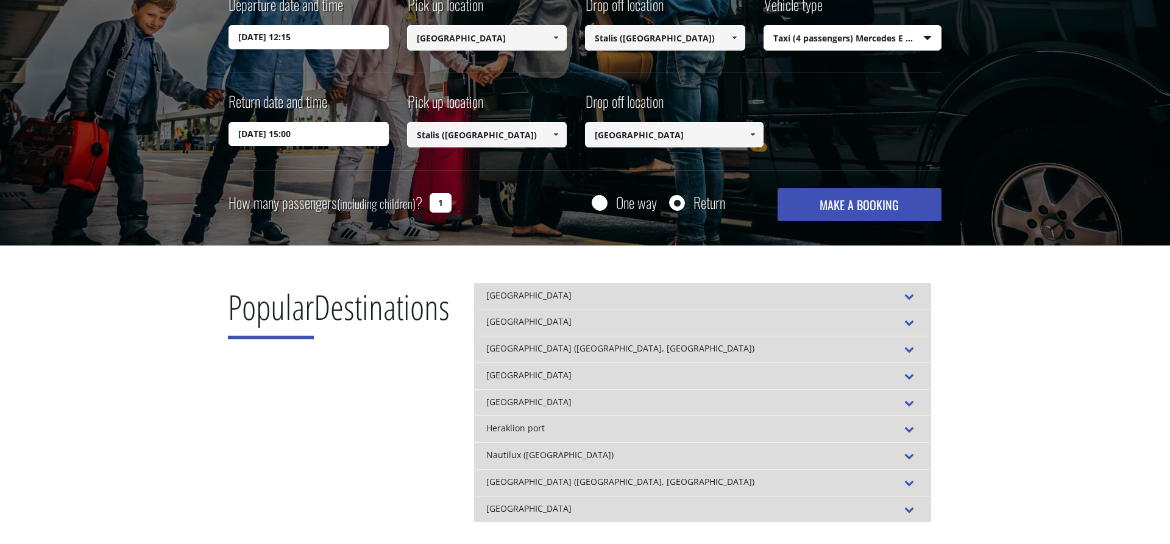
scroll to position [287, 0]
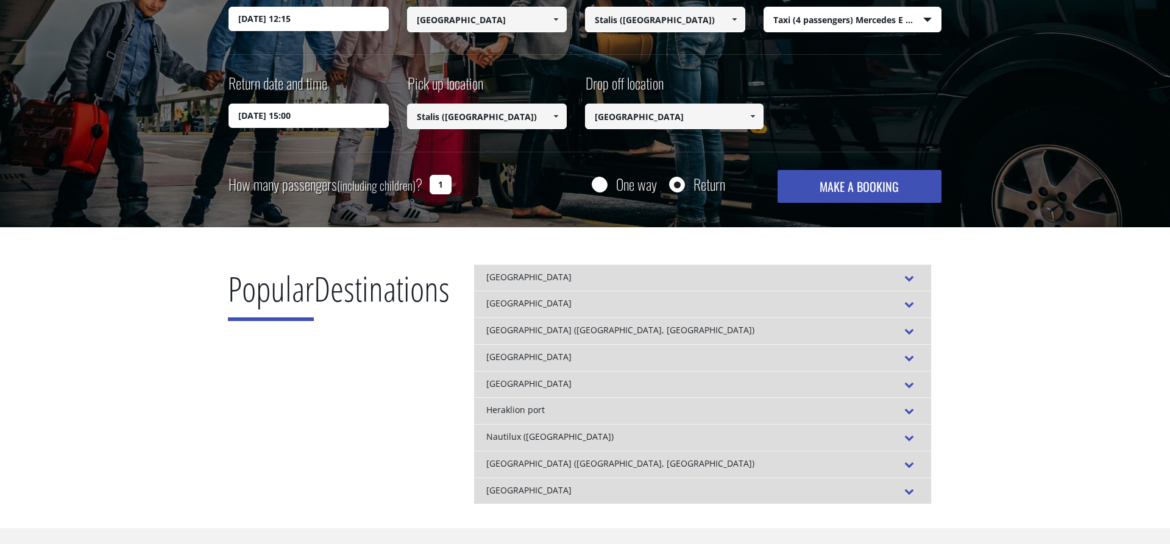
click at [867, 192] on button "MAKE A BOOKING" at bounding box center [860, 186] width 164 height 33
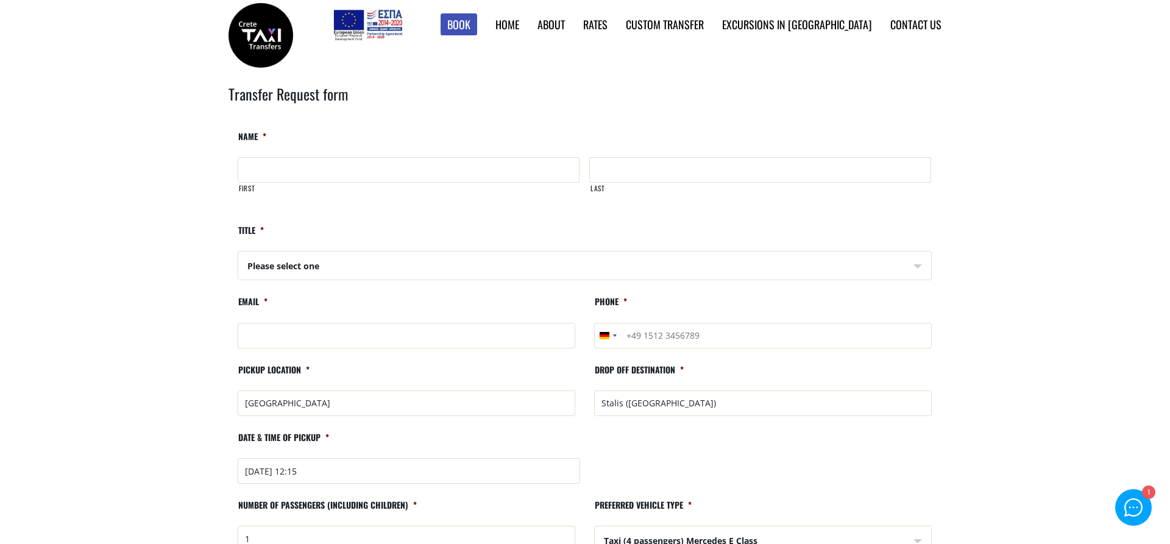
click at [352, 169] on input "First" at bounding box center [409, 170] width 342 height 26
type input "Gaby"
click at [655, 169] on input "Last" at bounding box center [760, 170] width 342 height 26
type input "[PERSON_NAME]"
click at [388, 338] on input "Email *" at bounding box center [407, 336] width 338 height 26
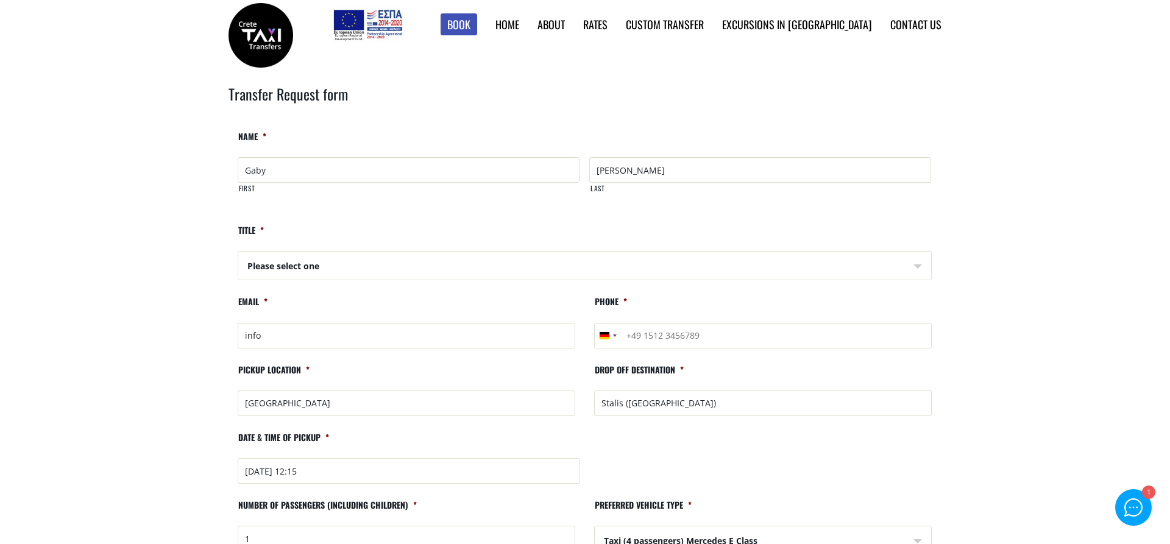
type input "[EMAIL_ADDRESS][DOMAIN_NAME]"
type input "[PHONE_NUMBER]"
click at [696, 404] on input "Stalis ([GEOGRAPHIC_DATA])" at bounding box center [763, 404] width 338 height 26
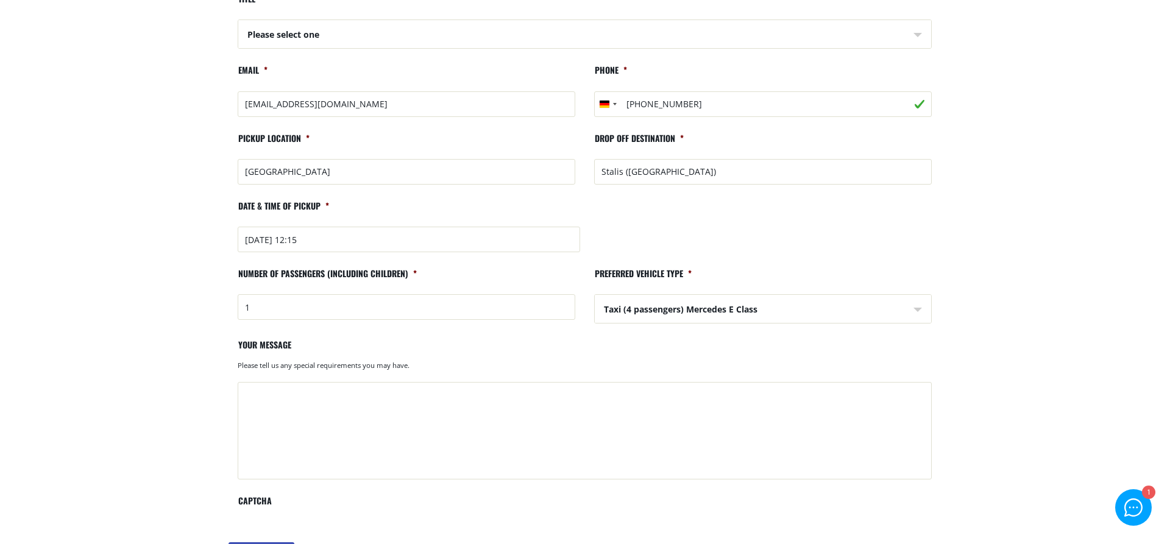
scroll to position [233, 0]
type input "Stalis ([GEOGRAPHIC_DATA])"
click at [257, 302] on input "1" at bounding box center [407, 306] width 338 height 26
type input "4"
click at [283, 393] on textarea "Your message" at bounding box center [585, 429] width 694 height 98
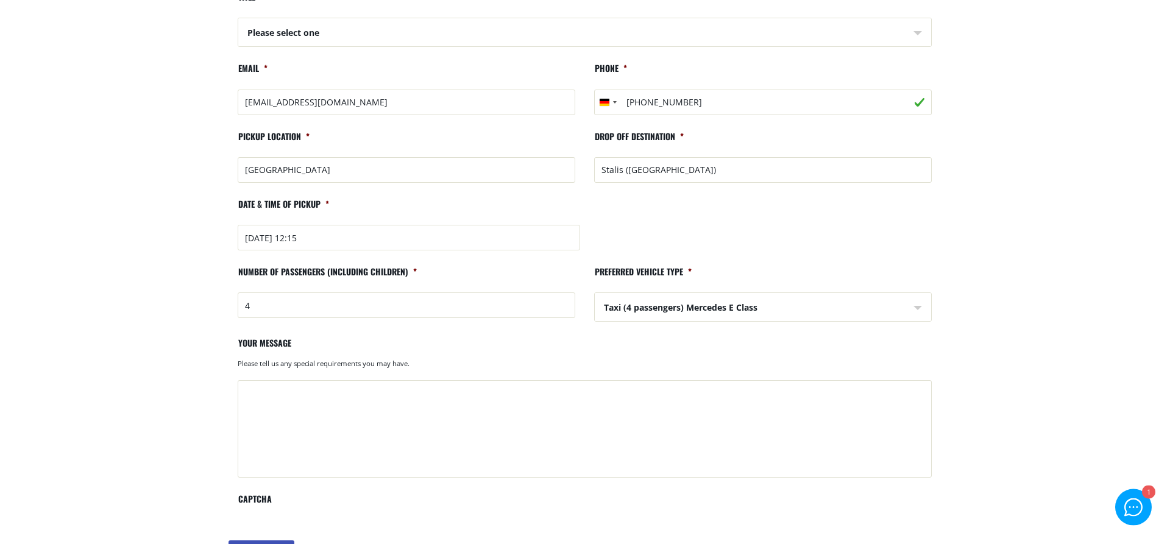
click at [255, 415] on textarea "Your message" at bounding box center [585, 429] width 694 height 98
paste textarea "[STREET_ADDRESS]"
click at [246, 391] on textarea "[STREET_ADDRESS]" at bounding box center [585, 429] width 694 height 98
click at [243, 394] on textarea "Horizon Beach Hotel [STREET_ADDRESS]" at bounding box center [585, 429] width 694 height 98
click at [265, 390] on textarea "Horizon Beach Hotel [STREET_ADDRESS]" at bounding box center [585, 429] width 694 height 98
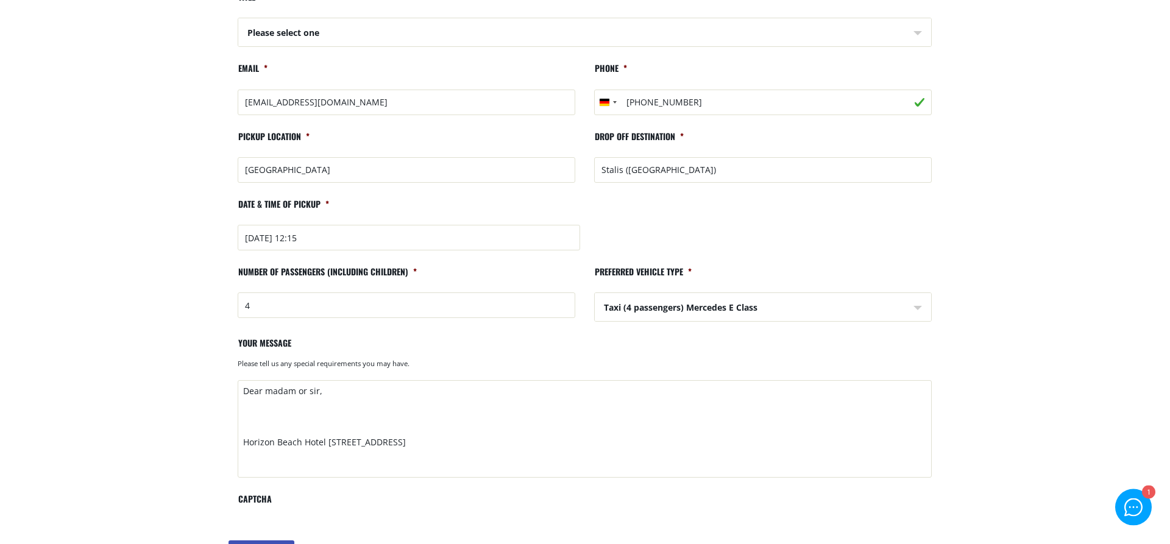
paste textarea "We'd like to go to the hotel. The exact address is:"
click at [329, 417] on textarea "Dear madam or sir, We'd like to go to the hotel. The exact address is: Horizon …" at bounding box center [585, 429] width 694 height 98
click at [396, 417] on textarea "Dear madam or sir, We'd like to go to the [GEOGRAPHIC_DATA]. The exact address …" at bounding box center [585, 429] width 694 height 98
click at [324, 441] on textarea "Dear madam or sir, We'd like to go to the [GEOGRAPHIC_DATA]. The exact address …" at bounding box center [585, 429] width 694 height 98
click at [399, 438] on textarea "Dear madam or sir, We'd like to go to the [GEOGRAPHIC_DATA]. The exact address …" at bounding box center [585, 429] width 694 height 98
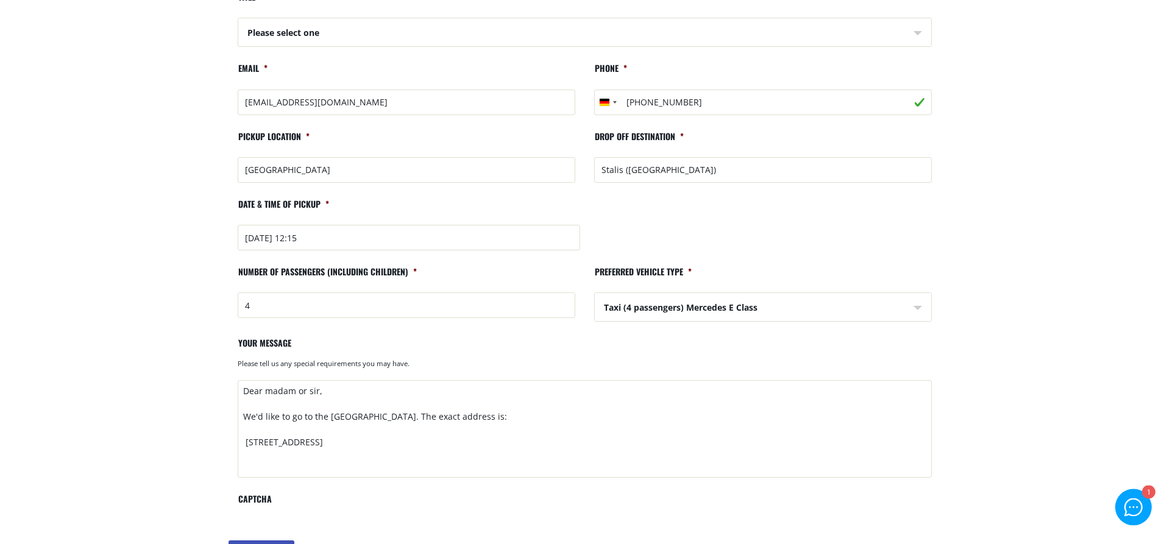
paste textarea "Please send me an offer"
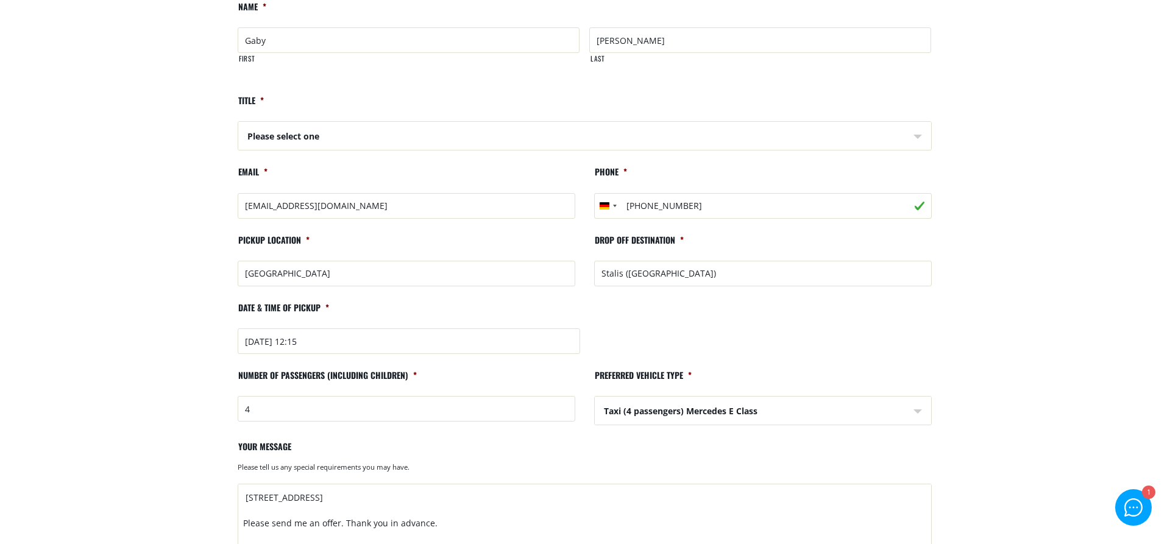
scroll to position [134, 0]
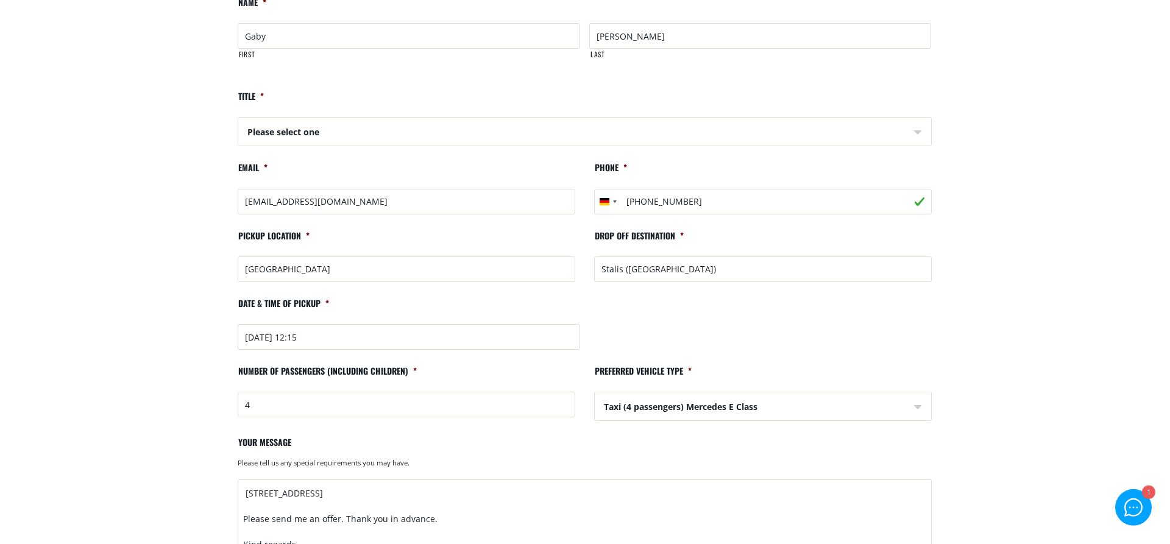
type textarea "Dear madam or sir, We'd like to go to the [GEOGRAPHIC_DATA]. The exact address …"
click at [238, 118] on select "Please select one Mr Mrs" at bounding box center [584, 132] width 693 height 29
select select "Mrs"
click option "Mrs" at bounding box center [0, 0] width 0 height 0
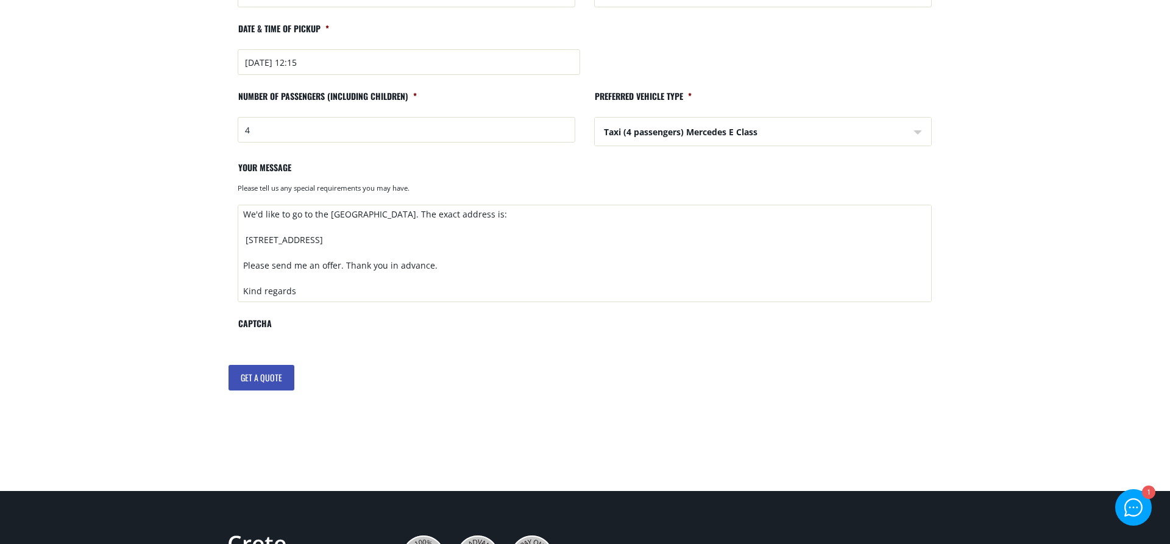
scroll to position [30, 0]
click at [342, 262] on textarea "Dear madam or sir, We'd like to go to the [GEOGRAPHIC_DATA]. The exact address …" at bounding box center [585, 254] width 694 height 98
paste textarea "for outward and return journey"
click at [468, 266] on textarea "Dear madam or sir, We'd like to go to the [GEOGRAPHIC_DATA]. The exact address …" at bounding box center [585, 254] width 694 height 98
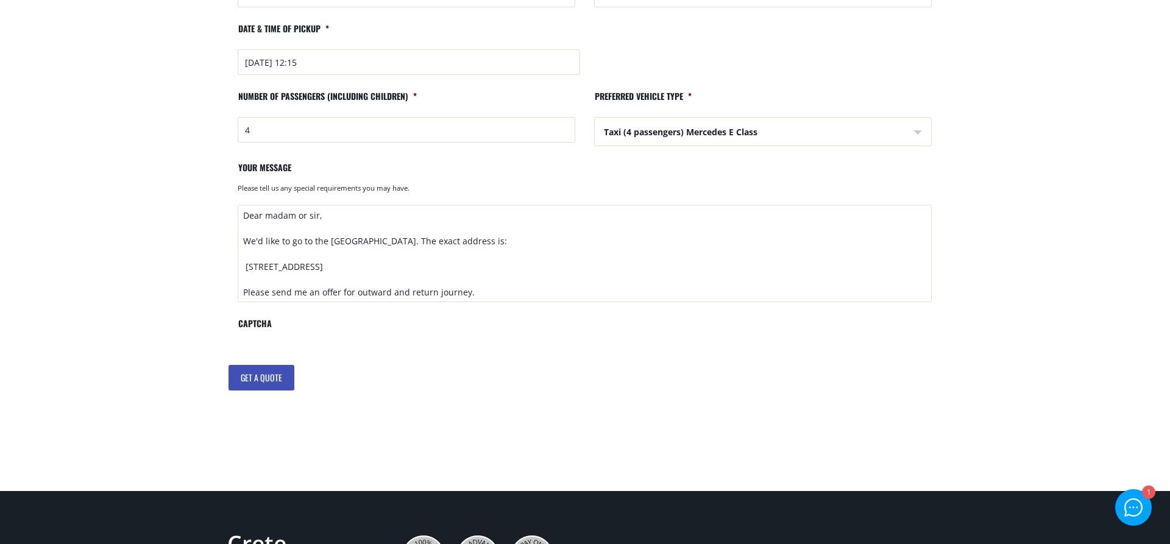
drag, startPoint x: 927, startPoint y: 232, endPoint x: 928, endPoint y: 219, distance: 12.2
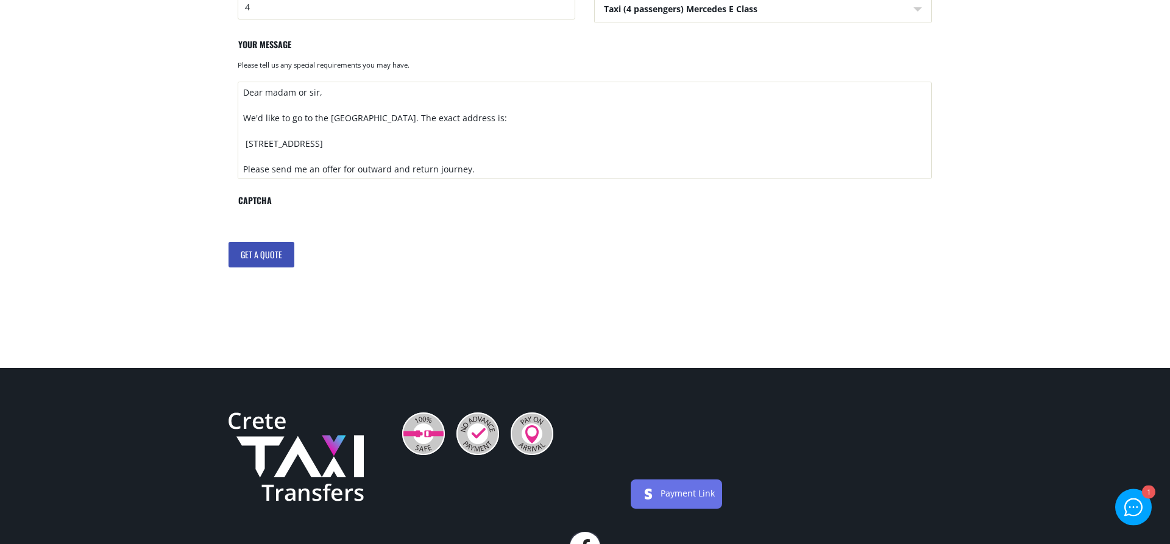
scroll to position [530, 0]
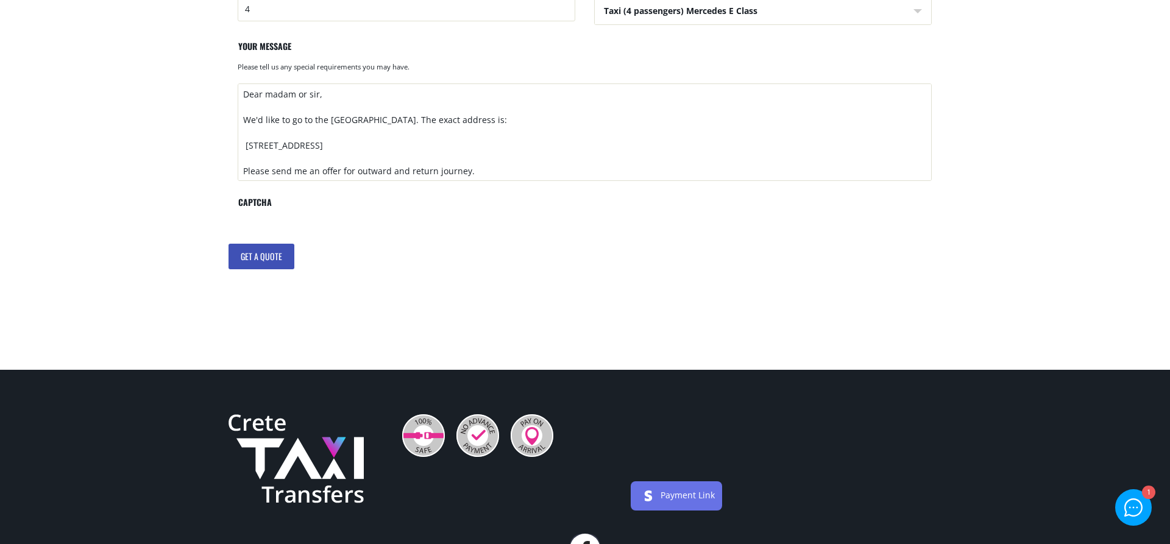
type textarea "Dear madam or sir, We'd like to go to the [GEOGRAPHIC_DATA]. The exact address …"
click at [253, 258] on input "Get a quote" at bounding box center [262, 257] width 66 height 26
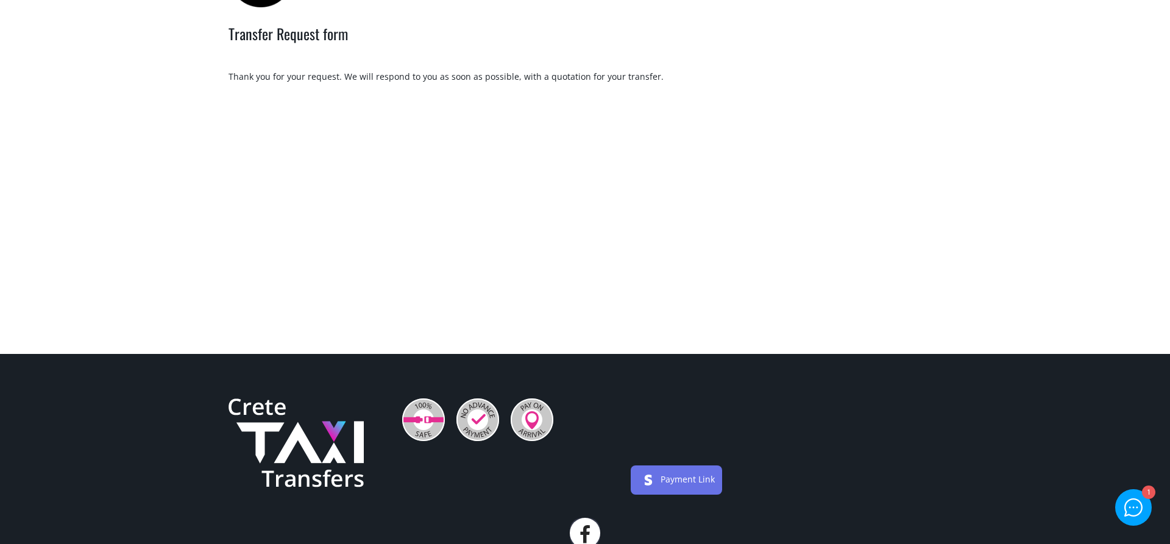
scroll to position [61, 0]
